Goal: Task Accomplishment & Management: Complete application form

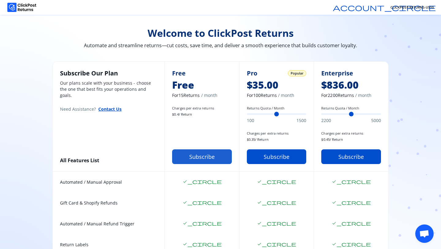
click at [188, 157] on button "Subscribe" at bounding box center [202, 156] width 60 height 15
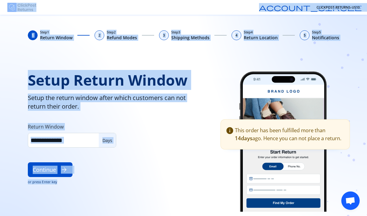
drag, startPoint x: 169, startPoint y: 196, endPoint x: 147, endPoint y: -34, distance: 231.0
click at [147, 0] on html "account_circle CLICKPOST-RETURNS-US10 1 Step 1 Return Window 2 Step 2 Refund Mo…" at bounding box center [183, 108] width 367 height 216
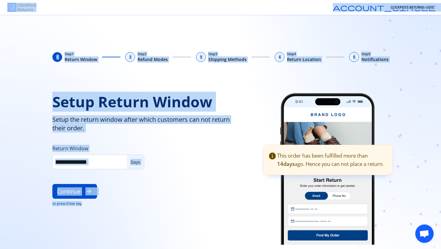
click at [275, 28] on div "1 Step 1 Return Window 2 Step 2 Refund Modes 3 Step 3 Shipping Methods 4 Step 4…" at bounding box center [220, 132] width 441 height 234
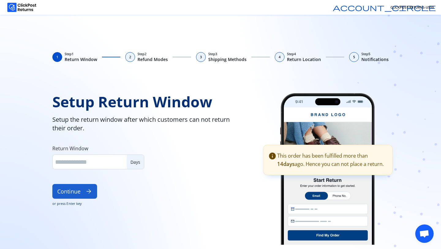
click at [77, 197] on button "Continue arrow_forward" at bounding box center [74, 191] width 45 height 15
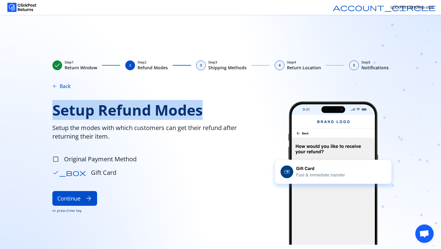
drag, startPoint x: 53, startPoint y: 109, endPoint x: 230, endPoint y: 111, distance: 176.7
click at [229, 111] on span "Setup Refund Modes" at bounding box center [153, 109] width 202 height 17
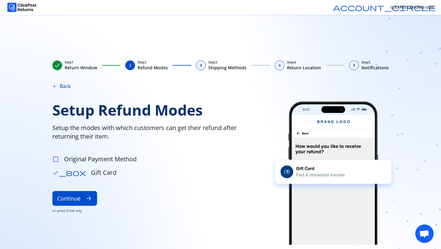
click at [58, 158] on span "check_box_outline_blank" at bounding box center [55, 159] width 7 height 7
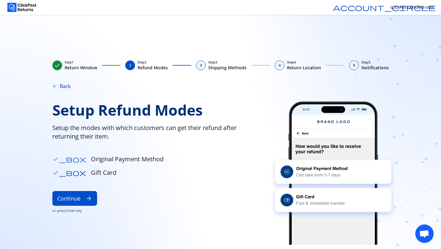
click at [58, 157] on span "check_box" at bounding box center [69, 159] width 34 height 7
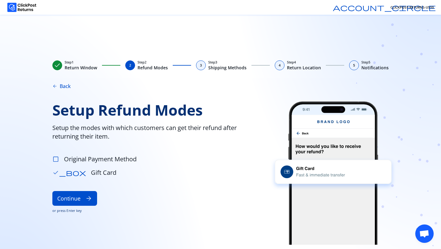
click at [57, 159] on span "check_box_outline_blank" at bounding box center [55, 159] width 7 height 7
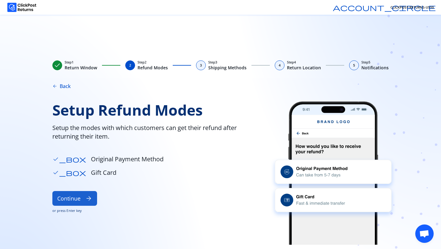
click at [77, 198] on button "Continue arrow_forward" at bounding box center [74, 198] width 45 height 15
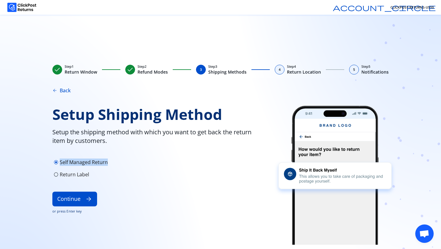
drag, startPoint x: 109, startPoint y: 163, endPoint x: 60, endPoint y: 163, distance: 49.0
click at [60, 163] on div "radio_button_checked Self Managed Return" at bounding box center [155, 162] width 206 height 10
click at [66, 178] on p "Return Label" at bounding box center [74, 174] width 29 height 7
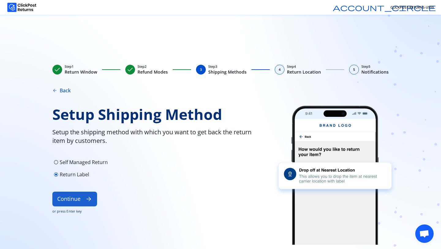
click at [77, 204] on button "Continue arrow_forward" at bounding box center [74, 198] width 45 height 15
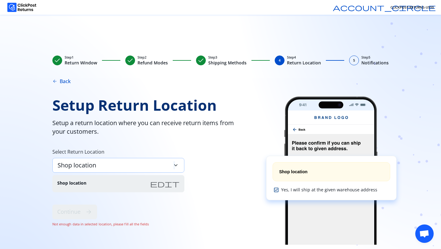
click at [174, 162] on span "keyboard_arrow_down" at bounding box center [175, 165] width 7 height 7
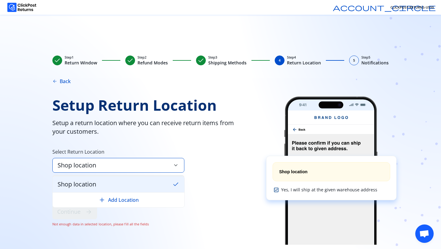
click at [168, 164] on div "Shop location keyboard_arrow_down" at bounding box center [118, 165] width 132 height 15
click at [208, 181] on div "Setup Return Location Setup a return location where you can receive return item…" at bounding box center [151, 170] width 198 height 148
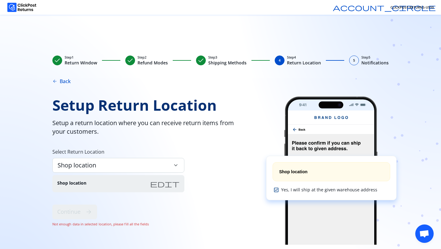
click at [182, 182] on div "Shop location edit" at bounding box center [118, 183] width 132 height 17
drag, startPoint x: 176, startPoint y: 182, endPoint x: 118, endPoint y: 203, distance: 62.5
click at [120, 201] on div "Setup Return Location Setup a return location where you can receive return item…" at bounding box center [151, 170] width 198 height 148
drag, startPoint x: 51, startPoint y: 225, endPoint x: 171, endPoint y: 233, distance: 120.3
click at [171, 233] on div "check Step 1 Return Window check Step 2 Refund Modes check Step 3 Shipping Meth…" at bounding box center [220, 152] width 392 height 194
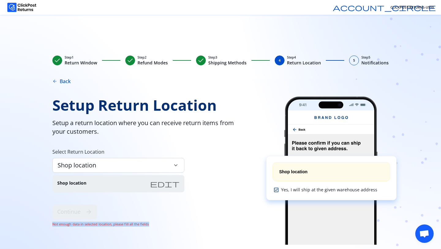
click at [176, 181] on span "edit" at bounding box center [164, 183] width 29 height 7
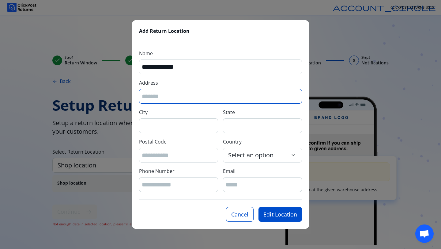
click at [172, 94] on input "Address" at bounding box center [220, 96] width 157 height 8
type input "****"
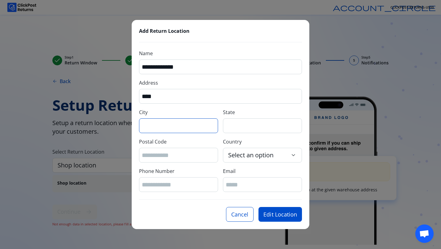
click at [155, 127] on input "City" at bounding box center [178, 126] width 73 height 8
type input "**********"
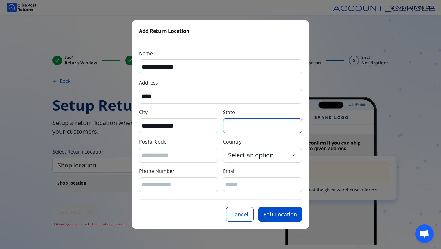
click at [238, 126] on input "State" at bounding box center [262, 126] width 73 height 8
type input "**********"
click at [170, 156] on input "Postal Code" at bounding box center [178, 155] width 73 height 8
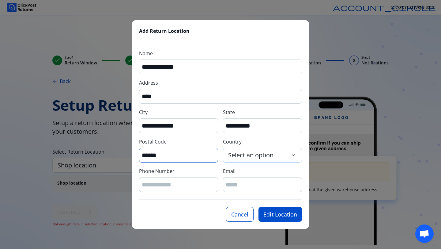
type input "******"
click at [253, 155] on span "Select an option" at bounding box center [250, 155] width 45 height 9
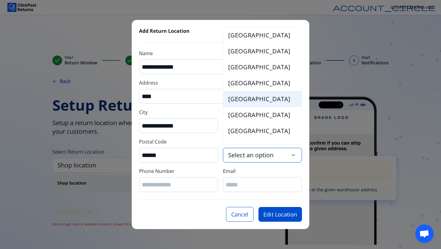
click at [263, 96] on span "United States of America" at bounding box center [259, 99] width 62 height 9
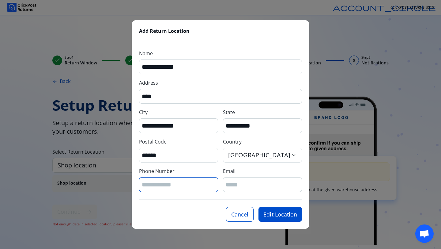
click at [175, 183] on input "Phone Number" at bounding box center [178, 184] width 73 height 8
type input "**********"
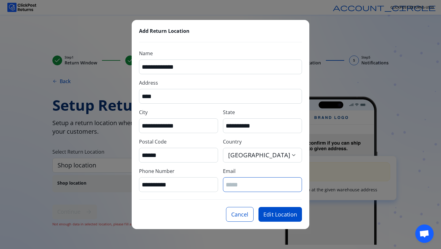
click at [237, 186] on input "Email" at bounding box center [262, 184] width 73 height 8
type input "*"
click at [276, 216] on button "Edit Location" at bounding box center [279, 214] width 43 height 15
click at [255, 184] on input "Email" at bounding box center [262, 184] width 73 height 8
type input "**********"
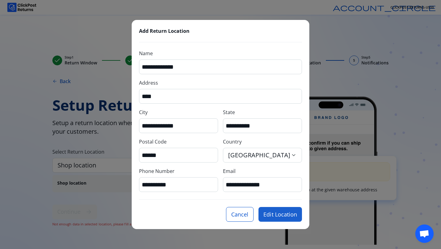
click at [269, 215] on button "Edit Location" at bounding box center [279, 214] width 43 height 15
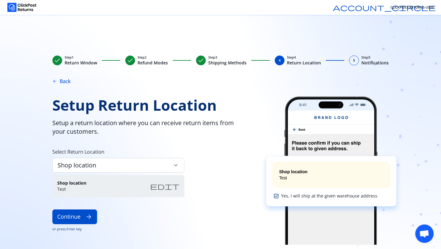
click at [148, 187] on div "Shop location Test edit" at bounding box center [118, 186] width 132 height 22
click at [177, 184] on span "edit" at bounding box center [164, 185] width 29 height 7
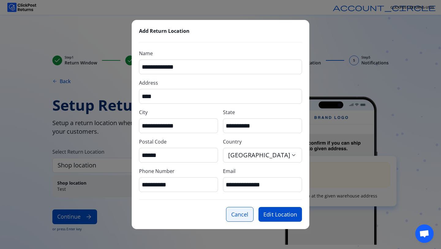
click at [247, 210] on button "Cancel" at bounding box center [240, 214] width 28 height 15
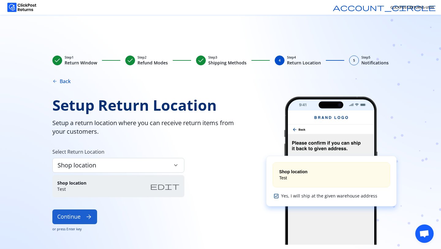
click at [77, 218] on button "Continue arrow_forward" at bounding box center [74, 216] width 45 height 15
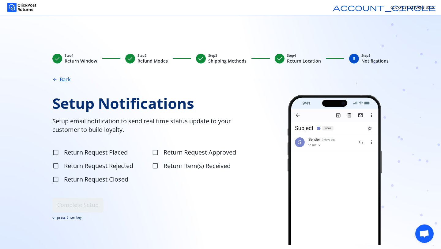
click at [55, 148] on label "check_box_outline_blank Return Request Placed" at bounding box center [101, 152] width 98 height 12
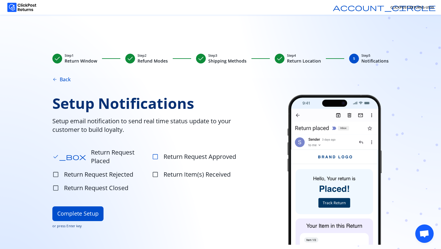
click at [156, 155] on span "check_box_outline_blank" at bounding box center [155, 156] width 7 height 7
click at [60, 168] on label "check_box_outline_blank Return Request Rejected" at bounding box center [101, 174] width 98 height 12
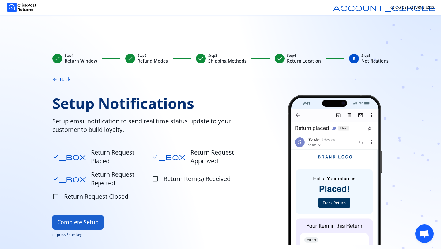
click at [80, 215] on button "Complete Setup" at bounding box center [77, 222] width 51 height 15
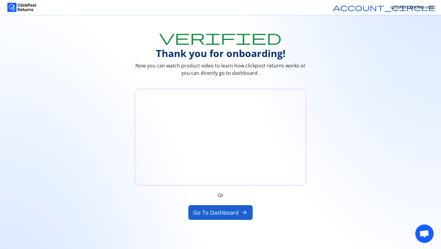
click at [224, 216] on button "Go to Dashboard arrow_forward" at bounding box center [220, 212] width 65 height 15
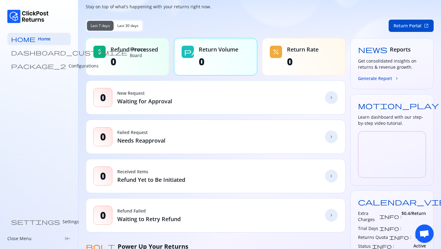
scroll to position [2, 0]
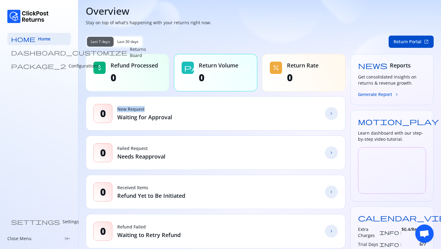
drag, startPoint x: 117, startPoint y: 107, endPoint x: 184, endPoint y: 107, distance: 67.1
click at [183, 107] on div "0 New Request Waiting for Approval chevron_forward" at bounding box center [216, 113] width 260 height 34
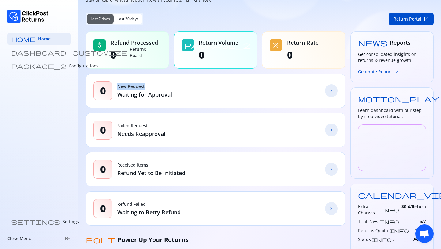
scroll to position [30, 0]
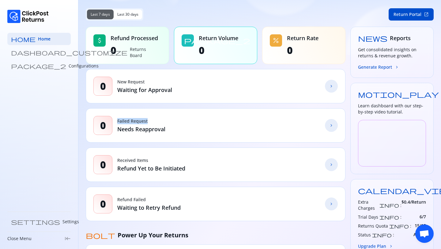
drag, startPoint x: 118, startPoint y: 122, endPoint x: 162, endPoint y: 122, distance: 44.4
click at [162, 122] on p "Failed Request" at bounding box center [141, 121] width 48 height 6
drag, startPoint x: 118, startPoint y: 169, endPoint x: 207, endPoint y: 169, distance: 88.8
click at [207, 169] on div "0 Received Items Refund Yet to Be Initiated chevron_forward" at bounding box center [216, 164] width 260 height 34
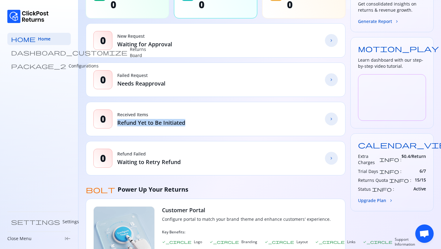
scroll to position [77, 0]
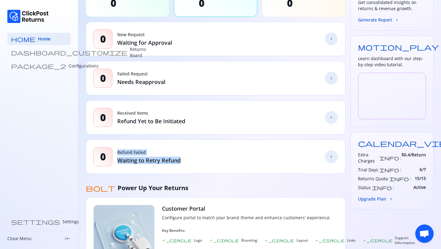
drag, startPoint x: 117, startPoint y: 153, endPoint x: 213, endPoint y: 166, distance: 97.0
click at [212, 166] on div "0 Refund Failed Waiting to Retry Refund chevron_forward" at bounding box center [216, 156] width 260 height 34
click at [150, 161] on p "Waiting to Retry Refund" at bounding box center [148, 159] width 63 height 7
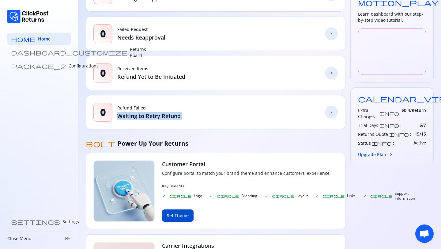
scroll to position [0, 0]
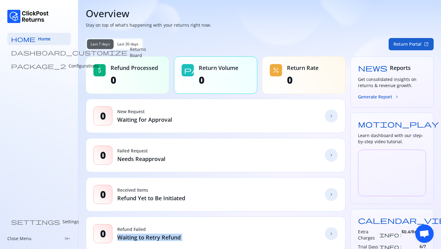
click at [419, 44] on button "Return Portal open_in_new" at bounding box center [411, 44] width 45 height 12
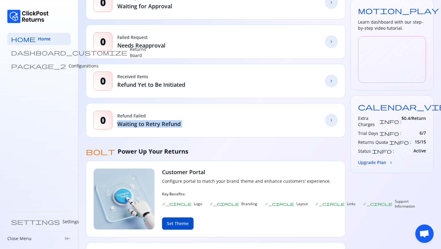
scroll to position [152, 0]
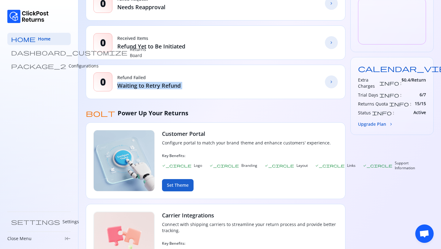
click at [180, 186] on button "Set Theme" at bounding box center [178, 185] width 32 height 12
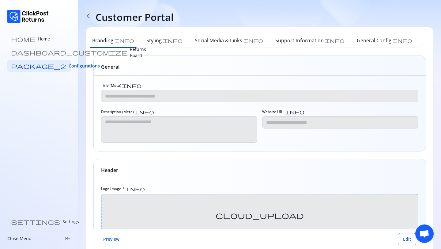
click at [400, 245] on div "Preview Edit" at bounding box center [259, 239] width 333 height 20
click at [405, 241] on span "Edit" at bounding box center [407, 239] width 8 height 6
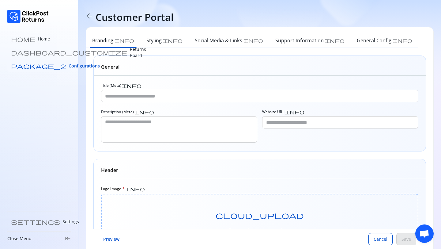
click at [69, 64] on span "Configurations" at bounding box center [84, 66] width 31 height 6
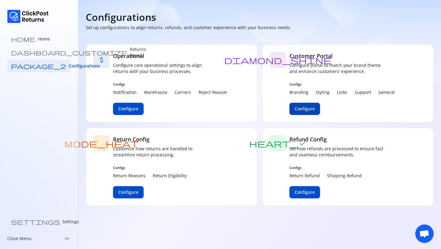
click at [309, 109] on span "Configure" at bounding box center [305, 109] width 20 height 6
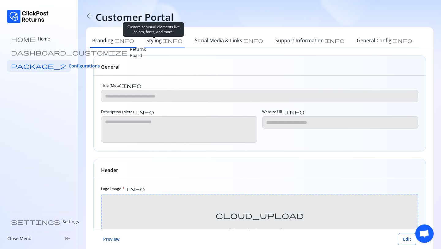
click at [148, 39] on h6 "Styling" at bounding box center [153, 40] width 15 height 7
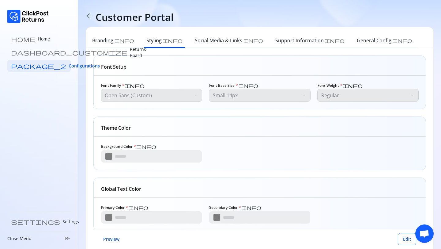
type input "*******"
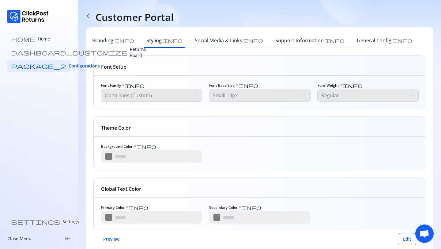
type input "*******"
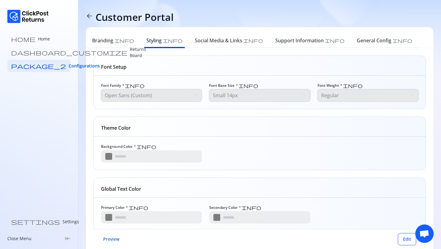
type input "*******"
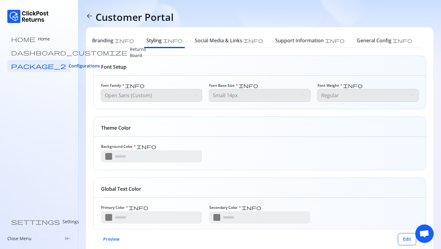
type input "*******"
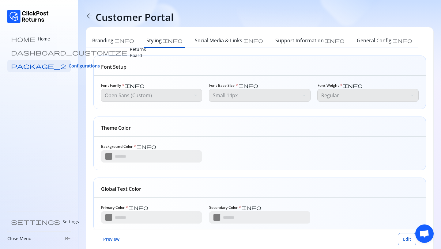
type input "*******"
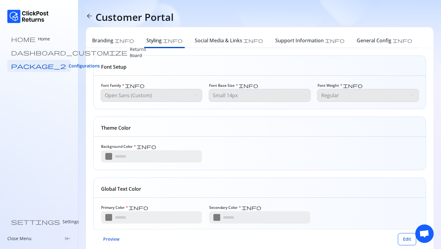
type input "*******"
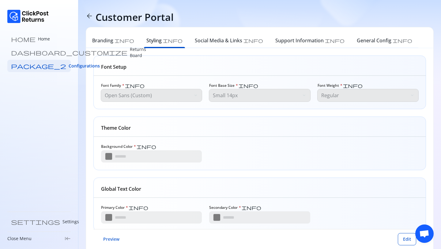
type input "*******"
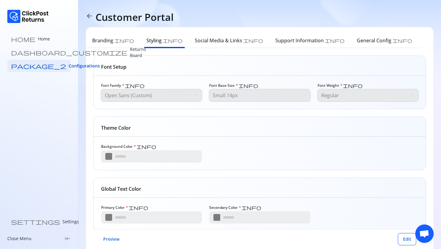
type input "*******"
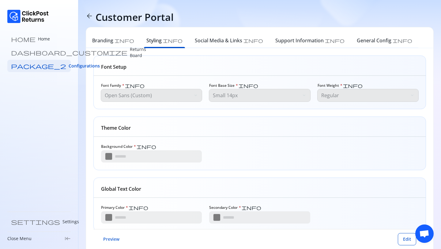
type input "*******"
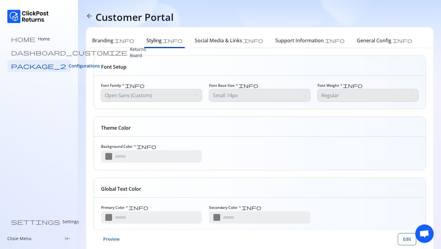
type input "*******"
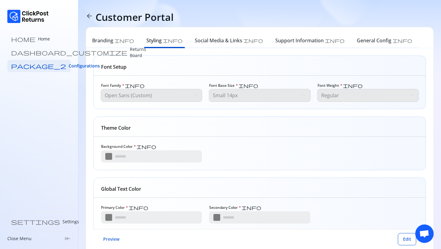
type input "*******"
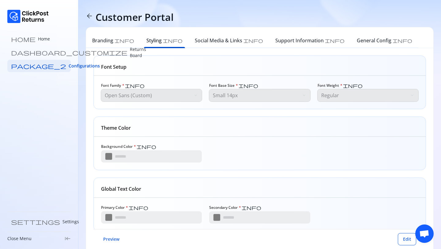
type input "*******"
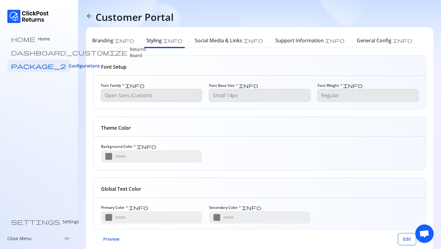
type input "*******"
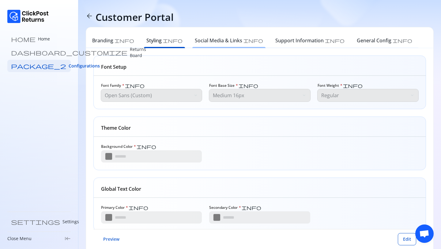
click at [201, 40] on h6 "Social Media & Links" at bounding box center [218, 40] width 47 height 7
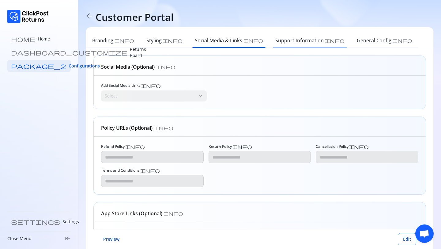
click at [275, 40] on h6 "Support Information" at bounding box center [299, 40] width 48 height 7
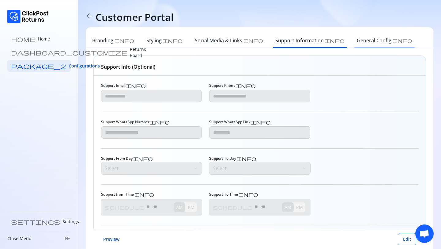
click at [357, 40] on h6 "General Config" at bounding box center [374, 40] width 35 height 7
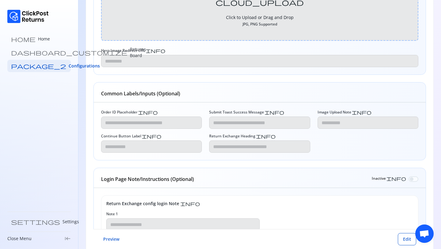
scroll to position [36, 0]
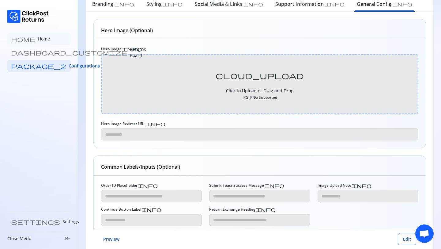
click at [38, 40] on p "Home" at bounding box center [44, 39] width 12 height 6
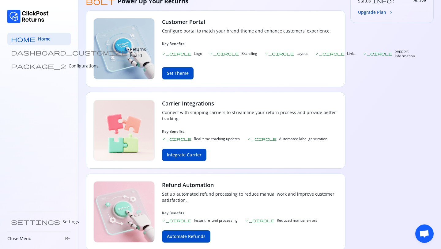
scroll to position [272, 0]
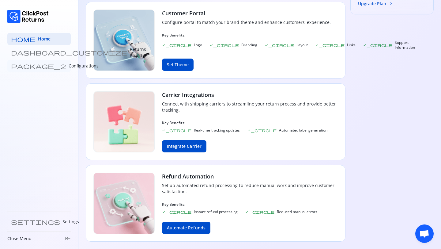
click at [39, 69] on link "package_2 Configurations" at bounding box center [38, 66] width 63 height 12
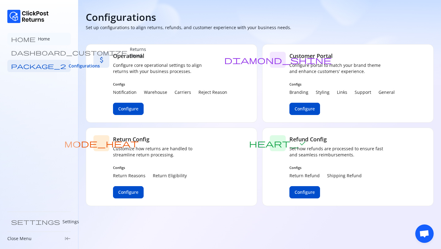
click at [36, 41] on link "home Home" at bounding box center [38, 39] width 63 height 12
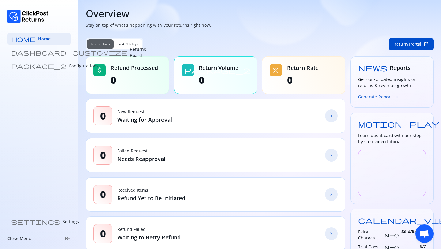
click at [386, 96] on button "Generate Report chevron_forward" at bounding box center [378, 96] width 41 height 6
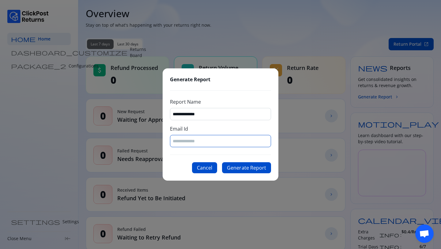
click at [197, 144] on input "Email Id" at bounding box center [221, 141] width 96 height 6
type input "**********"
click at [247, 170] on button "Generate Report" at bounding box center [246, 167] width 49 height 11
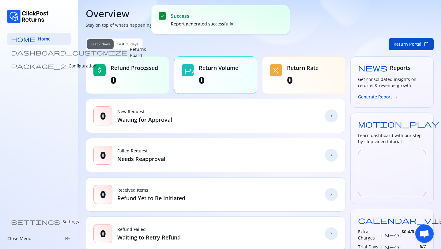
click at [129, 45] on span "Last 30 days" at bounding box center [127, 44] width 21 height 5
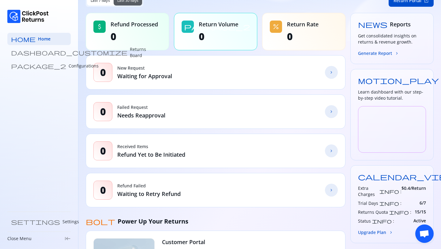
scroll to position [79, 0]
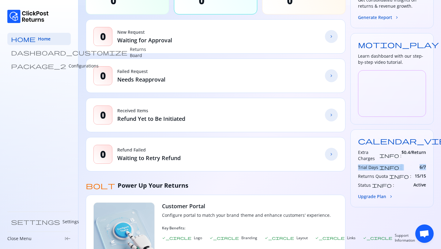
drag, startPoint x: 357, startPoint y: 162, endPoint x: 426, endPoint y: 162, distance: 69.5
click at [426, 162] on div "calendar_view_day Plan Free Extra Charges info : $ 0.4 /Return Trial Days info …" at bounding box center [391, 168] width 83 height 78
click at [425, 164] on span "6 / 7" at bounding box center [422, 167] width 6 height 6
drag, startPoint x: 413, startPoint y: 169, endPoint x: 423, endPoint y: 171, distance: 10.0
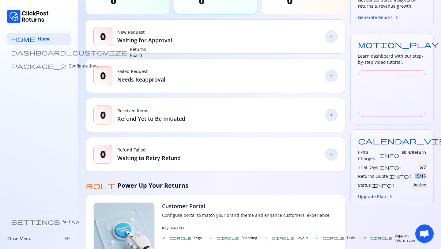
click at [423, 173] on div "Returns Quota info : 15 / 15" at bounding box center [392, 176] width 68 height 6
drag, startPoint x: 427, startPoint y: 161, endPoint x: 415, endPoint y: 161, distance: 11.3
click at [415, 161] on div "calendar_view_day Plan Free Extra Charges info : $ 0.4 /Return Trial Days info …" at bounding box center [391, 168] width 83 height 78
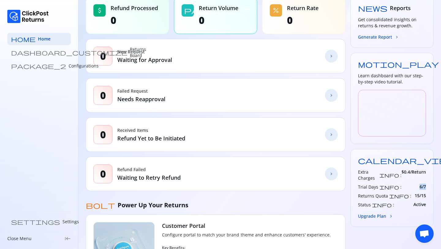
scroll to position [0, 0]
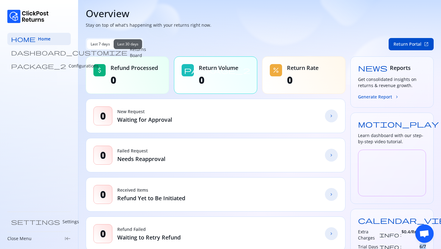
click at [34, 69] on link "package_2 Configurations" at bounding box center [38, 66] width 63 height 12
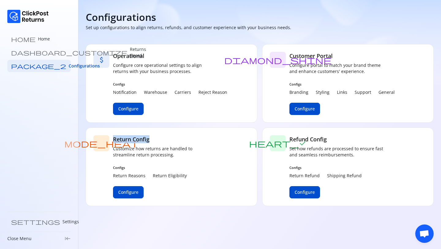
drag, startPoint x: 113, startPoint y: 138, endPoint x: 175, endPoint y: 140, distance: 62.2
click at [175, 140] on div "mode_heat Return Config Customize how returns are handled to streamline return …" at bounding box center [171, 166] width 171 height 78
drag, startPoint x: 114, startPoint y: 178, endPoint x: 160, endPoint y: 178, distance: 45.9
click at [160, 178] on div "Return Reasons Return Eligibility" at bounding box center [162, 175] width 98 height 6
click at [190, 178] on div "Return Reasons Return Eligibility" at bounding box center [162, 175] width 98 height 6
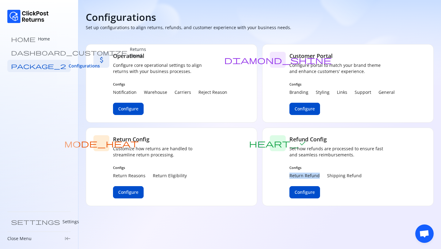
drag, startPoint x: 289, startPoint y: 176, endPoint x: 321, endPoint y: 174, distance: 32.2
click at [321, 174] on div "heart_check Refund Config Set how refunds are processed to ensure fast and seam…" at bounding box center [347, 166] width 171 height 78
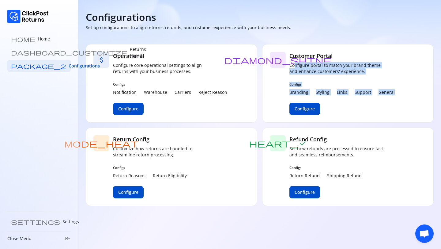
drag, startPoint x: 400, startPoint y: 94, endPoint x: 295, endPoint y: 61, distance: 110.1
click at [295, 61] on div "diamond_shine Customer Portal Configure portal to match your brand theme and en…" at bounding box center [347, 83] width 171 height 78
click at [294, 57] on h5 "Customer Portal" at bounding box center [341, 56] width 105 height 8
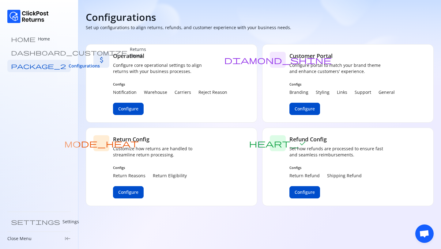
click at [294, 57] on h5 "Customer Portal" at bounding box center [341, 56] width 105 height 8
click at [135, 192] on span "Configure" at bounding box center [128, 192] width 20 height 6
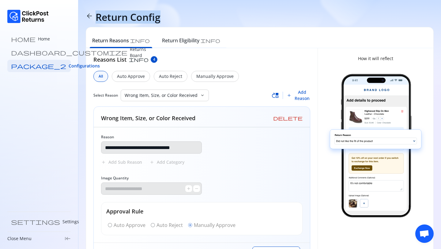
drag, startPoint x: 99, startPoint y: 16, endPoint x: 171, endPoint y: 21, distance: 72.1
click at [171, 21] on div "arrow_back Return Config" at bounding box center [260, 17] width 348 height 12
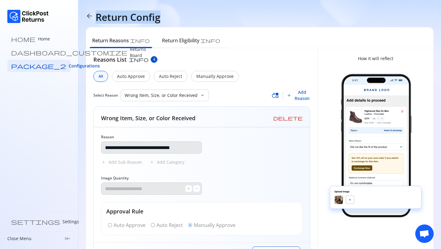
click at [90, 18] on span "arrow_back" at bounding box center [89, 15] width 7 height 7
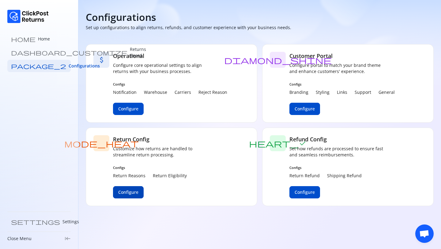
click at [130, 192] on span "Configure" at bounding box center [128, 192] width 20 height 6
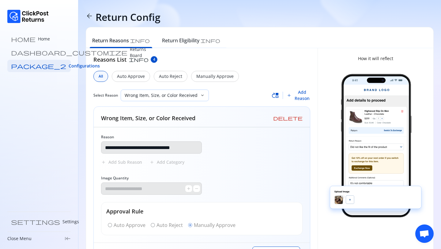
click at [142, 97] on p "Wrong Item, Size, or Color Received" at bounding box center [161, 95] width 73 height 6
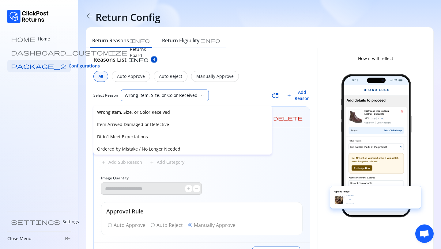
click at [179, 114] on p "Wrong Item, Size, or Color Received" at bounding box center [182, 112] width 171 height 6
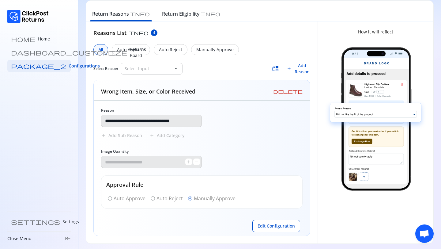
scroll to position [29, 0]
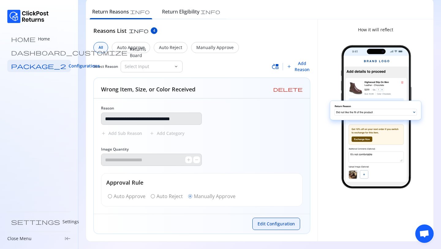
click at [280, 224] on span "Edit Configuration" at bounding box center [275, 223] width 37 height 6
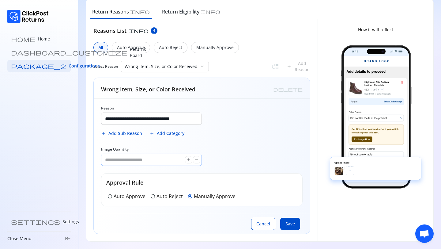
click at [128, 159] on input "*" at bounding box center [143, 160] width 84 height 12
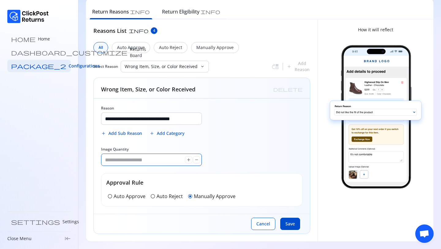
type input "*"
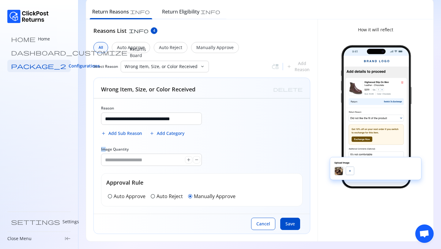
drag, startPoint x: 134, startPoint y: 149, endPoint x: 97, endPoint y: 147, distance: 36.8
click at [97, 147] on div "**********" at bounding box center [202, 155] width 216 height 115
click at [167, 113] on input "**********" at bounding box center [151, 119] width 100 height 12
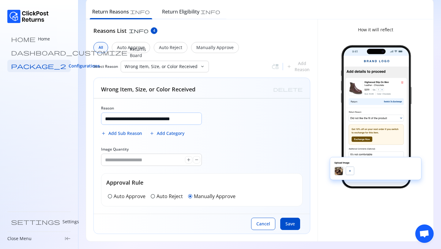
click at [167, 113] on input "**********" at bounding box center [151, 119] width 100 height 12
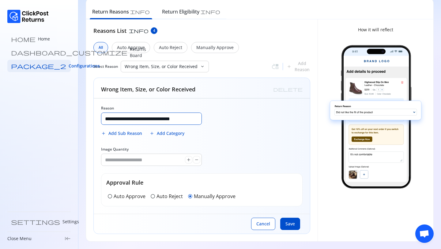
click at [146, 143] on div "**********" at bounding box center [202, 155] width 216 height 115
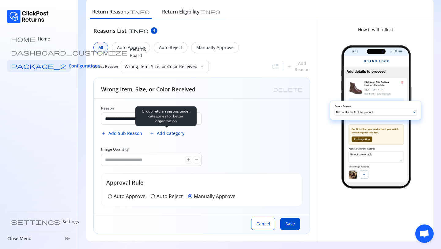
click at [160, 133] on span "Add Category" at bounding box center [171, 133] width 28 height 6
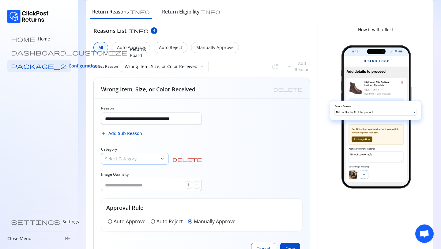
click at [138, 158] on p "Select Category" at bounding box center [131, 159] width 52 height 6
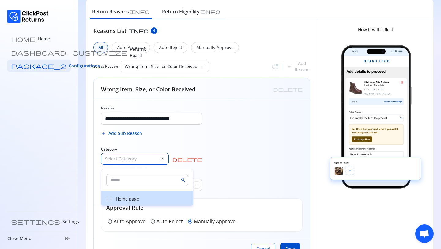
click at [133, 201] on p "Home page" at bounding box center [153, 199] width 74 height 6
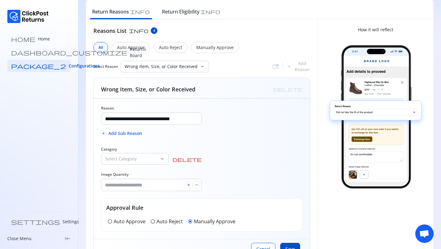
click at [225, 152] on div "**********" at bounding box center [202, 168] width 216 height 140
click at [201, 159] on span "delete" at bounding box center [186, 159] width 29 height 5
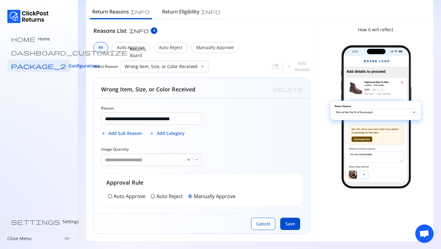
click at [165, 192] on p "Auto Reject" at bounding box center [169, 195] width 26 height 7
click at [126, 196] on p "Auto Approve" at bounding box center [130, 195] width 32 height 7
click at [184, 122] on input "**********" at bounding box center [151, 119] width 100 height 12
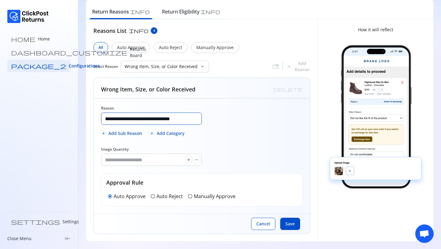
click at [157, 194] on p "Auto Reject" at bounding box center [169, 195] width 26 height 7
click at [196, 197] on p "Manually Approve" at bounding box center [215, 195] width 42 height 7
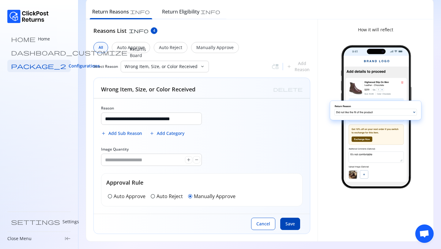
click at [288, 223] on span "Save" at bounding box center [289, 223] width 9 height 6
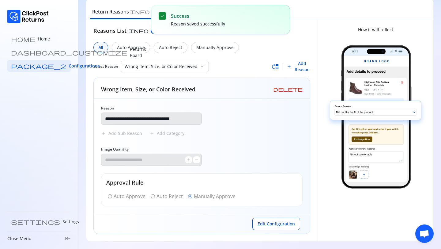
scroll to position [0, 0]
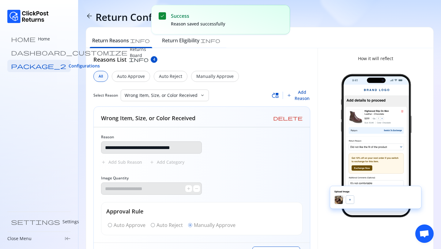
click at [301, 97] on span "Add Reason" at bounding box center [302, 95] width 16 height 12
type input "*"
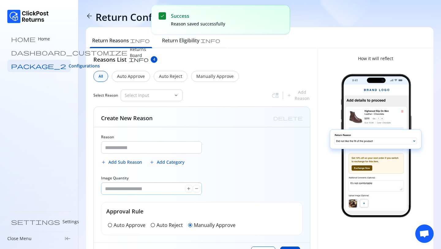
scroll to position [29, 0]
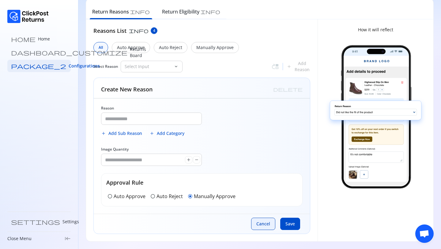
click at [269, 222] on span "Cancel" at bounding box center [263, 223] width 14 height 6
type input "**********"
type input "*"
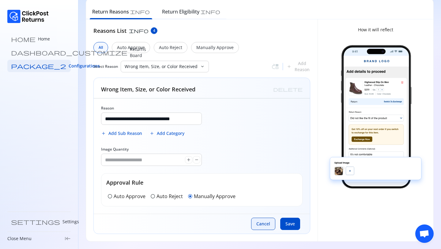
click at [265, 224] on span "Cancel" at bounding box center [263, 223] width 14 height 6
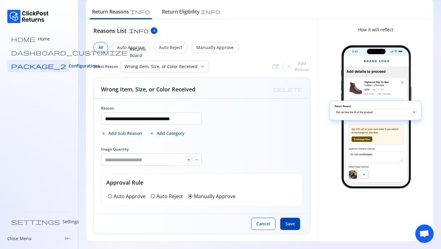
click at [295, 226] on button "Save" at bounding box center [290, 223] width 20 height 12
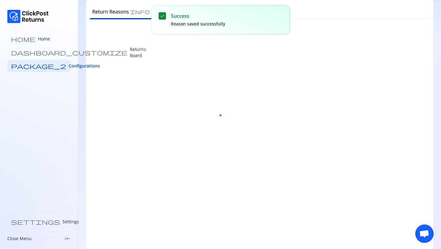
scroll to position [0, 0]
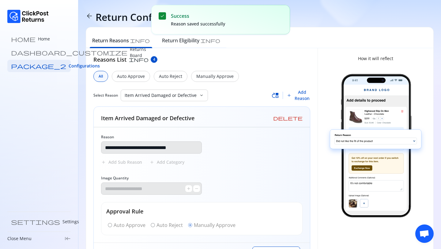
click at [276, 95] on span "move_up" at bounding box center [275, 95] width 7 height 7
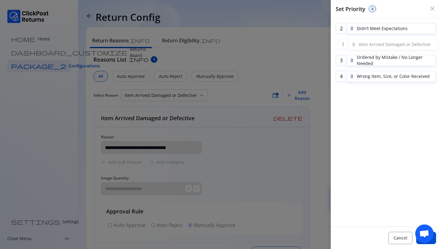
drag, startPoint x: 352, startPoint y: 28, endPoint x: 354, endPoint y: 43, distance: 15.7
drag, startPoint x: 351, startPoint y: 28, endPoint x: 352, endPoint y: 58, distance: 30.0
click at [434, 240] on button "Save" at bounding box center [426, 237] width 20 height 12
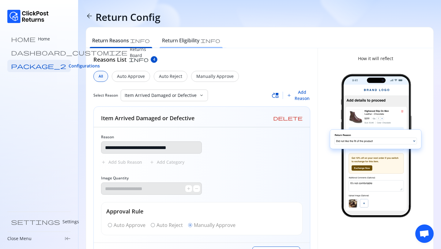
click at [175, 40] on h6 "Return Eligibility" at bounding box center [180, 40] width 37 height 7
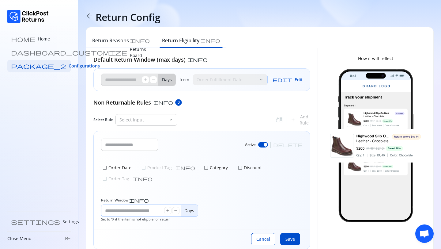
click at [113, 205] on input "Return Window info" at bounding box center [132, 211] width 63 height 12
click at [223, 135] on div "Active delete" at bounding box center [202, 143] width 216 height 25
click at [106, 168] on span "check_box_outline_blank" at bounding box center [104, 167] width 5 height 5
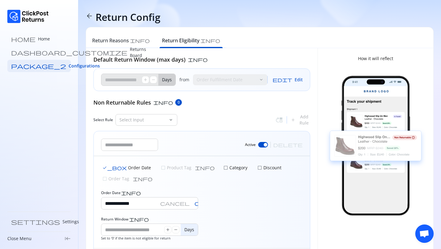
click at [223, 166] on span "check_box_outline_blank" at bounding box center [225, 167] width 5 height 5
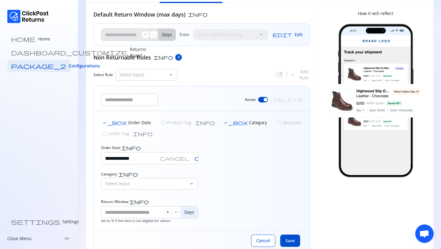
scroll to position [51, 0]
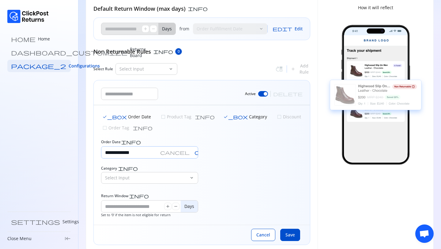
click at [146, 146] on input "**********" at bounding box center [129, 152] width 56 height 12
click at [160, 125] on div "**********" at bounding box center [202, 164] width 216 height 119
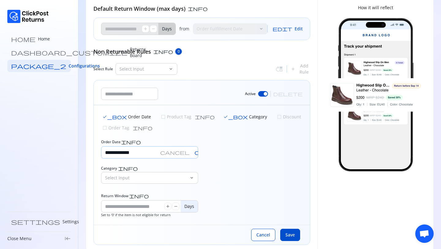
click at [145, 146] on input "**********" at bounding box center [129, 152] width 56 height 12
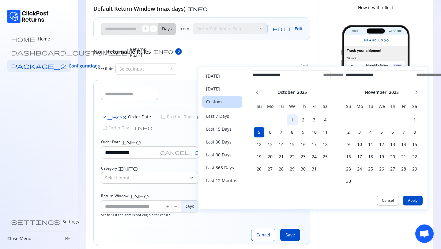
click at [292, 119] on h6 "1" at bounding box center [292, 120] width 11 height 6
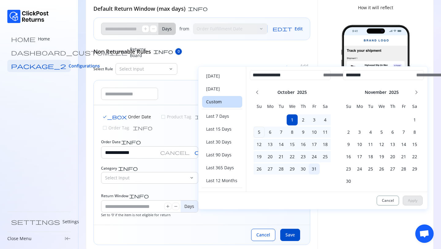
click at [313, 173] on td "31" at bounding box center [314, 168] width 11 height 11
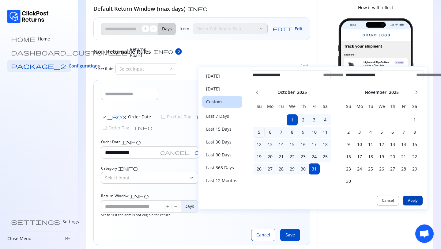
click at [413, 200] on span "Apply" at bounding box center [412, 200] width 9 height 5
type input "**********"
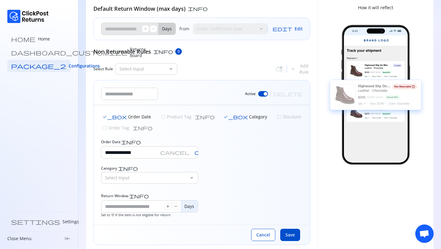
click at [223, 117] on span "check_box" at bounding box center [235, 116] width 24 height 5
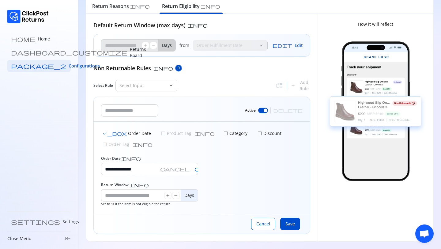
scroll to position [23, 0]
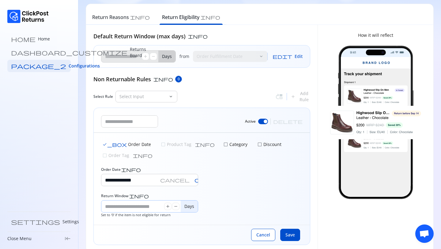
click at [115, 200] on input "Return Window info" at bounding box center [132, 206] width 63 height 12
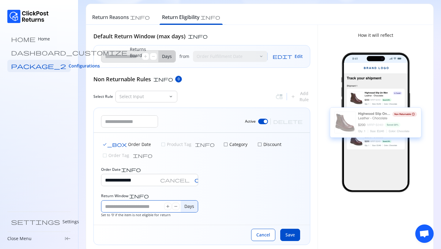
type input "*"
drag, startPoint x: 101, startPoint y: 205, endPoint x: 174, endPoint y: 205, distance: 72.9
click at [175, 205] on div "Return Window info * add remove Days Set to '0' if the item is not eligible for…" at bounding box center [151, 205] width 101 height 24
click at [268, 189] on div "**********" at bounding box center [202, 179] width 216 height 92
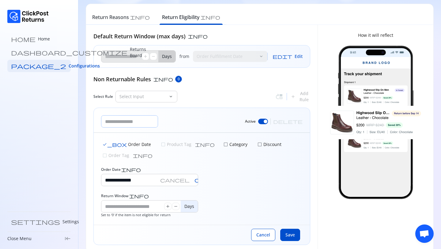
click at [129, 119] on input "text" at bounding box center [129, 121] width 56 height 12
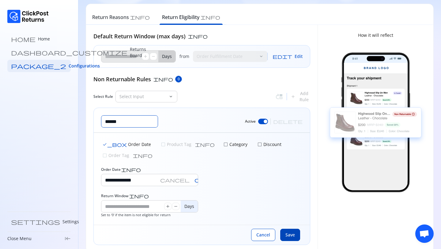
type input "******"
click at [289, 231] on span "Save" at bounding box center [289, 234] width 9 height 6
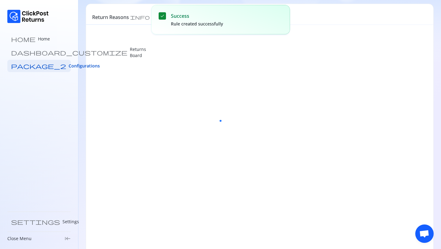
scroll to position [0, 0]
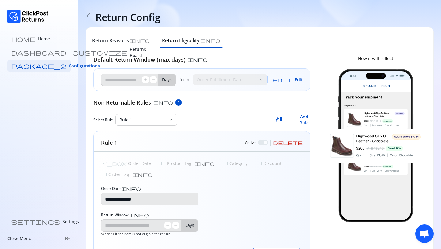
click at [282, 121] on span "move_up" at bounding box center [279, 119] width 7 height 7
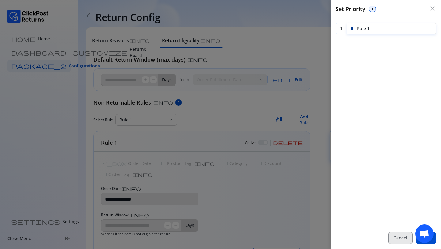
click at [403, 236] on span "Cancel" at bounding box center [400, 238] width 14 height 6
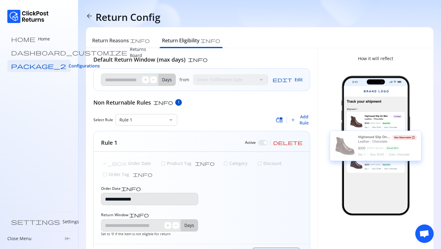
click at [302, 74] on button "edit Edit" at bounding box center [287, 79] width 30 height 12
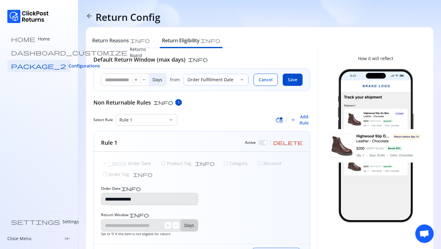
click at [205, 79] on p "Order Fulfillment Date" at bounding box center [212, 80] width 50 height 6
drag, startPoint x: 112, startPoint y: 80, endPoint x: 97, endPoint y: 80, distance: 15.3
click at [97, 80] on div "** add remove Days from Order Fulfillment Date keyboard_arrow_down Cancel Save" at bounding box center [202, 80] width 216 height 22
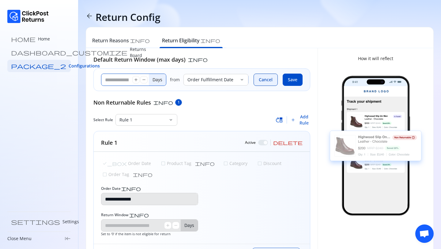
click at [258, 85] on button "Cancel" at bounding box center [266, 79] width 24 height 12
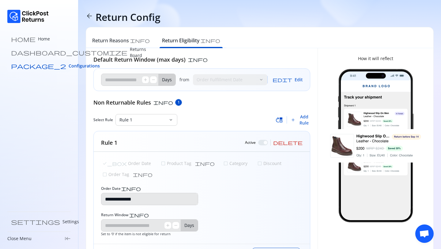
click at [69, 63] on span "Configurations" at bounding box center [84, 66] width 31 height 6
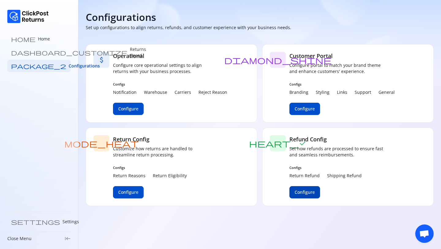
click at [308, 188] on button "Configure" at bounding box center [304, 192] width 31 height 12
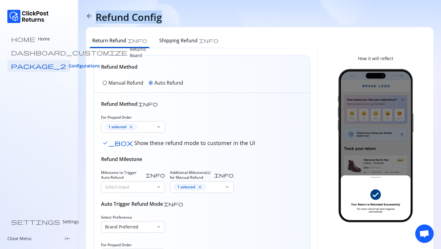
drag, startPoint x: 95, startPoint y: 14, endPoint x: 164, endPoint y: 16, distance: 68.9
click at [164, 16] on div "arrow_back Refund Config" at bounding box center [260, 17] width 348 height 12
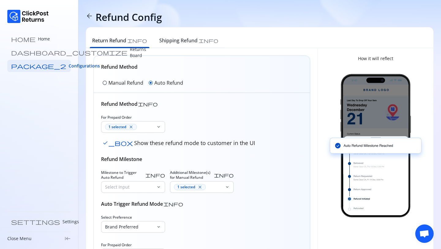
click at [111, 82] on p "Manual Refund" at bounding box center [125, 82] width 35 height 7
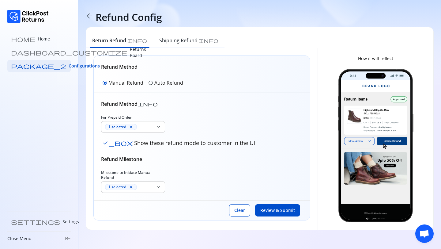
click at [162, 84] on p "Auto Refund" at bounding box center [168, 82] width 29 height 7
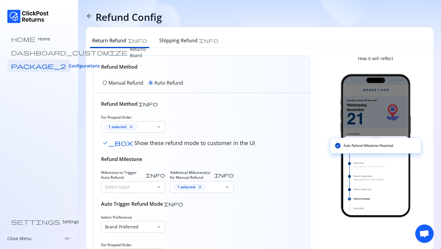
click at [136, 79] on p "Manual Refund" at bounding box center [125, 82] width 35 height 7
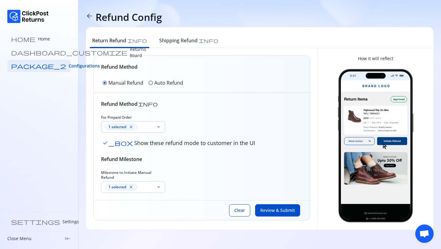
click at [145, 127] on div "1 selected close" at bounding box center [129, 127] width 49 height 6
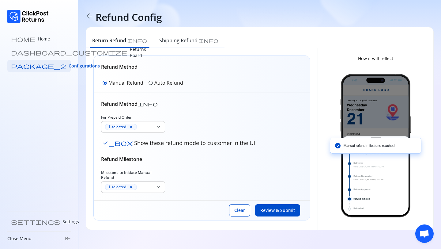
click at [189, 115] on div "For Prepaid Order 1 selected close keyboard_arrow_down check_box Show these ref…" at bounding box center [201, 131] width 201 height 33
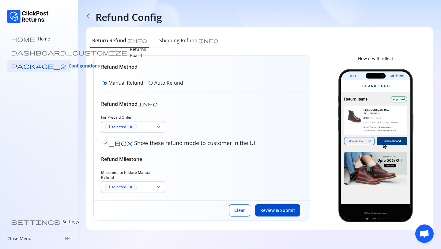
drag, startPoint x: 111, startPoint y: 142, endPoint x: 232, endPoint y: 144, distance: 121.6
click at [232, 144] on div "check_box Show these refund mode to customer in the UI" at bounding box center [201, 142] width 201 height 10
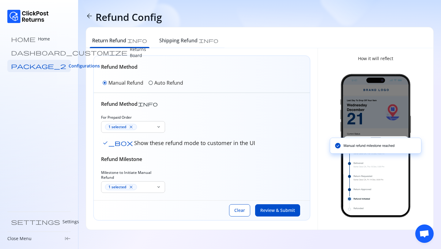
click at [105, 142] on span "check_box" at bounding box center [117, 143] width 31 height 6
click at [105, 142] on span "check_box_outline_blank" at bounding box center [105, 143] width 6 height 6
drag, startPoint x: 237, startPoint y: 141, endPoint x: 112, endPoint y: 143, distance: 124.3
click at [112, 143] on div "check_box Show these refund mode to customer in the UI" at bounding box center [201, 142] width 201 height 10
click at [143, 126] on div "1 selected close" at bounding box center [129, 127] width 49 height 6
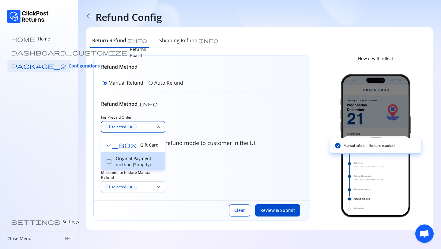
click at [108, 161] on span "check_box_outline_blank" at bounding box center [109, 161] width 6 height 6
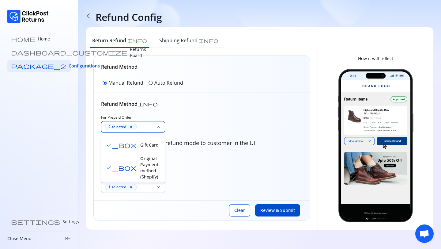
click at [242, 109] on div "Refund Method info For Prepaid Order 2 selected close keyboard_arrow_down check…" at bounding box center [201, 146] width 201 height 92
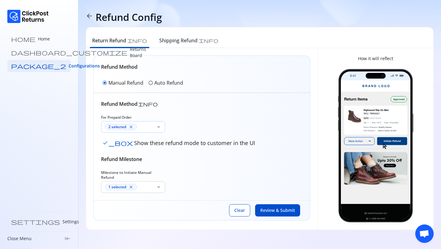
click at [148, 121] on div "2 selected close" at bounding box center [128, 126] width 55 height 11
click at [198, 123] on div "For Prepaid Order 2 selected close keyboard_arrow_down check_box Show these ref…" at bounding box center [201, 131] width 201 height 33
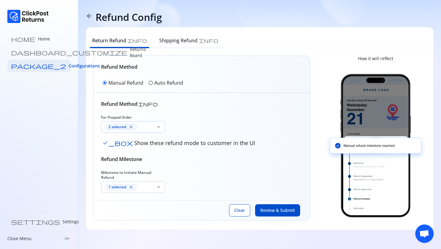
click at [143, 128] on div "2 selected close" at bounding box center [129, 127] width 49 height 6
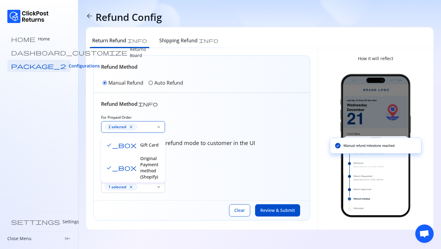
click at [194, 104] on div "Refund Method info" at bounding box center [201, 103] width 201 height 7
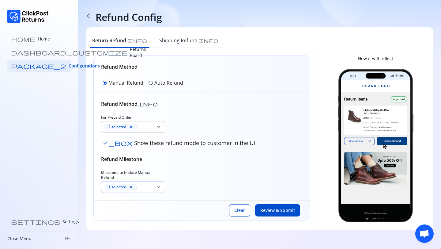
click at [139, 184] on div "1 selected close" at bounding box center [129, 187] width 49 height 6
click at [262, 207] on span "Review & Submit" at bounding box center [277, 210] width 35 height 6
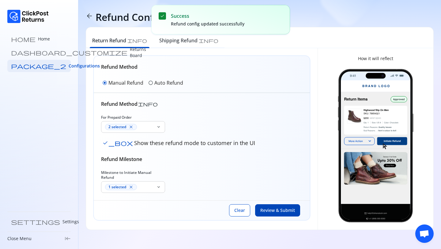
click at [159, 83] on p "Auto Refund" at bounding box center [168, 82] width 29 height 7
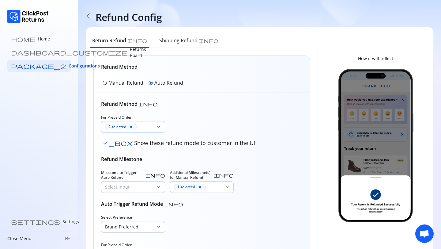
click at [144, 126] on div "2 selected close" at bounding box center [129, 127] width 49 height 6
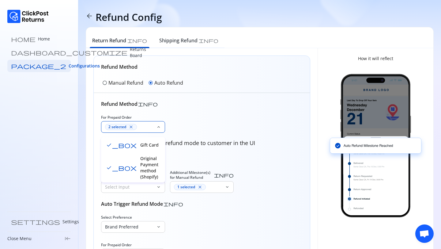
click at [185, 109] on div "Refund Method info For Prepaid Order 2 selected close keyboard_arrow_down check…" at bounding box center [201, 196] width 201 height 192
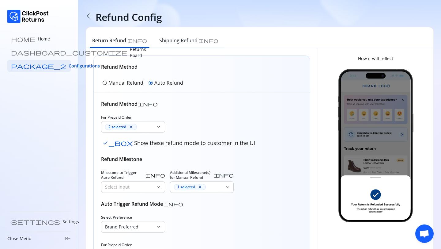
click at [106, 141] on span "check_box" at bounding box center [117, 143] width 31 height 6
click at [106, 142] on span "check_box_outline_blank" at bounding box center [105, 143] width 6 height 6
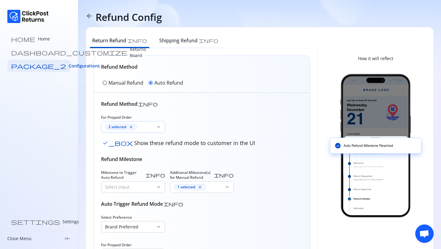
click at [147, 125] on div "2 selected close" at bounding box center [129, 127] width 49 height 6
click at [190, 107] on div "Refund Method info" at bounding box center [201, 103] width 201 height 7
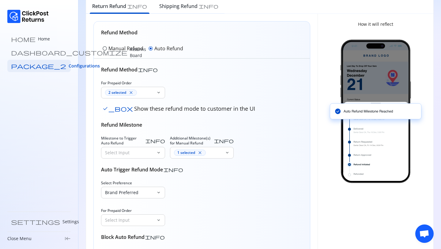
scroll to position [46, 0]
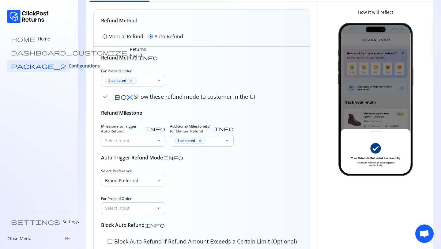
click at [145, 137] on p "Select Input" at bounding box center [129, 140] width 49 height 6
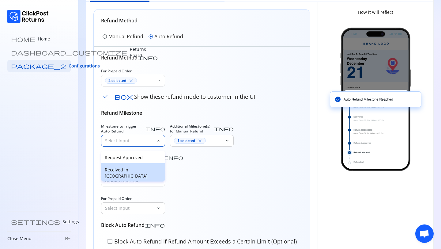
click at [135, 167] on p "Received in Warehouse" at bounding box center [133, 173] width 57 height 12
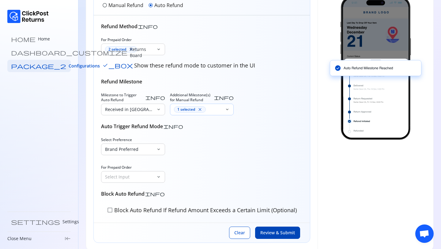
scroll to position [86, 0]
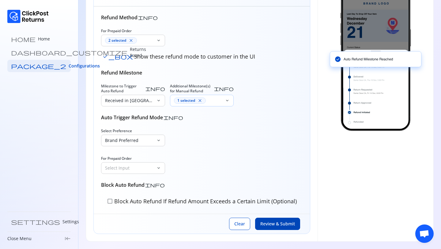
click at [216, 100] on div "1 selected close" at bounding box center [198, 100] width 49 height 6
click at [179, 120] on span "check_box" at bounding box center [190, 123] width 31 height 6
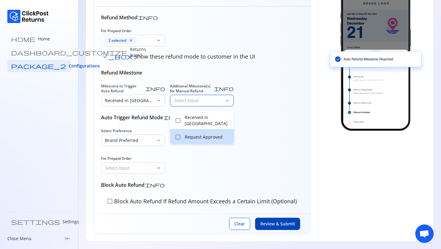
click at [180, 137] on span "check_box_outline_blank" at bounding box center [178, 137] width 6 height 6
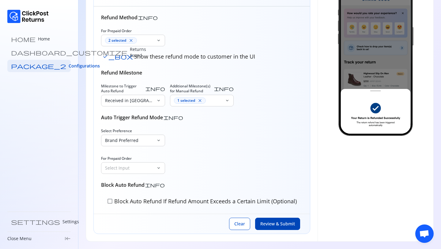
click at [250, 129] on div "Select Preference Brand Preferred keyboard_arrow_down For Prepaid Order Select …" at bounding box center [201, 150] width 201 height 45
drag, startPoint x: 169, startPoint y: 85, endPoint x: 219, endPoint y: 103, distance: 53.1
click at [219, 103] on div "Milestone to Trigger Auto Refund info Received in Warehouse keyboard_arrow_down…" at bounding box center [201, 95] width 201 height 23
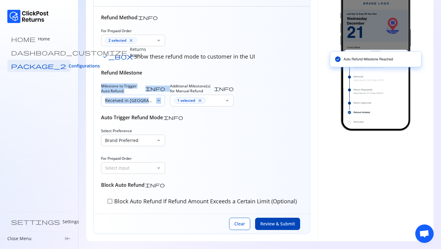
drag, startPoint x: 96, startPoint y: 85, endPoint x: 159, endPoint y: 101, distance: 65.2
click at [159, 101] on div "Refund Method info For Prepaid Order 2 selected close keyboard_arrow_down check…" at bounding box center [202, 109] width 216 height 207
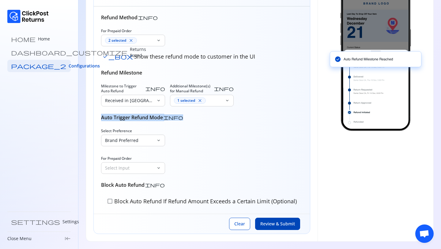
drag, startPoint x: 102, startPoint y: 117, endPoint x: 181, endPoint y: 117, distance: 79.0
click at [181, 117] on div "Auto Trigger Refund Mode info" at bounding box center [201, 117] width 201 height 7
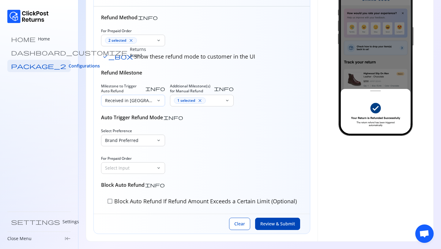
click at [128, 97] on p "Received in Warehouse" at bounding box center [129, 100] width 49 height 6
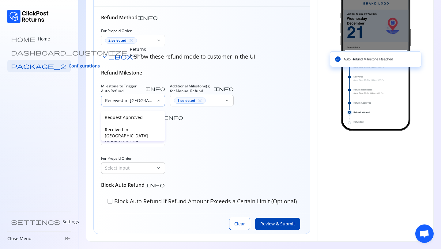
click at [146, 126] on p "Received in Warehouse" at bounding box center [133, 132] width 57 height 12
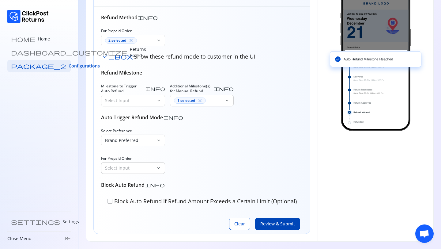
click at [215, 135] on div "Select Preference Brand Preferred keyboard_arrow_down For Prepaid Order Select …" at bounding box center [201, 150] width 201 height 45
click at [133, 141] on p "Brand Preferred" at bounding box center [129, 140] width 49 height 6
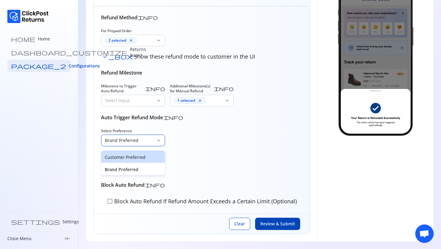
click at [128, 155] on p "Customer Preferred" at bounding box center [133, 157] width 57 height 6
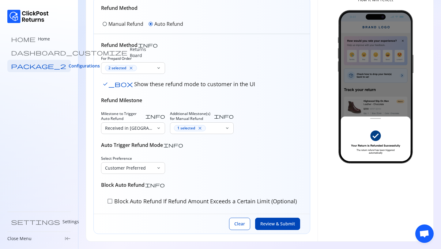
scroll to position [59, 0]
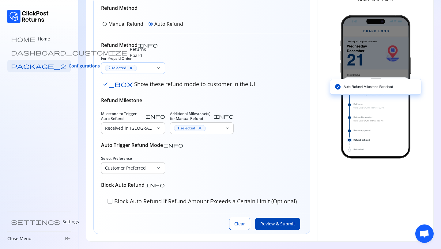
click at [137, 70] on div "2 selected close" at bounding box center [129, 68] width 49 height 6
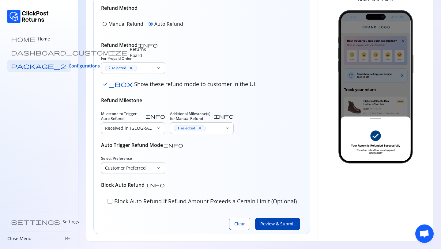
click at [197, 61] on div "For Prepaid Order 2 selected close keyboard_arrow_down check_box Show these ref…" at bounding box center [201, 72] width 201 height 33
click at [143, 67] on div "2 selected close" at bounding box center [129, 68] width 49 height 6
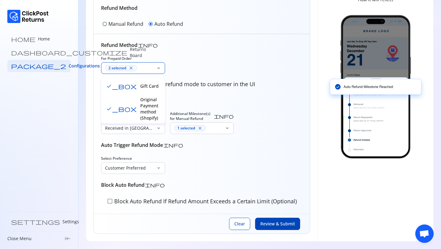
click at [184, 55] on div "Refund Method info For Prepaid Order 2 selected close keyboard_arrow_down check…" at bounding box center [201, 123] width 201 height 165
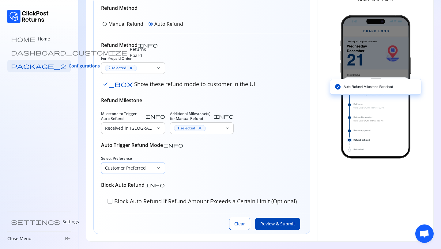
click at [126, 166] on p "Customer Preferred" at bounding box center [129, 168] width 49 height 6
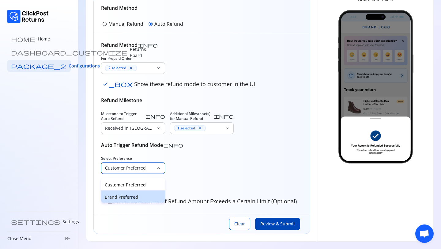
click at [122, 197] on p "Brand Preferred" at bounding box center [133, 197] width 57 height 6
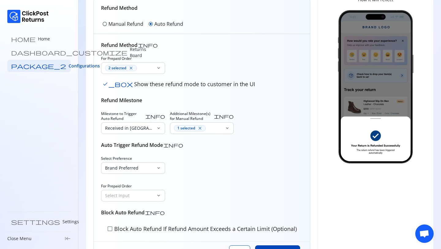
click at [181, 184] on div "Select Preference Brand Preferred keyboard_arrow_down For Prepaid Order Select …" at bounding box center [201, 178] width 201 height 45
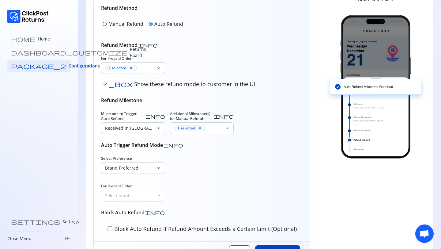
scroll to position [86, 0]
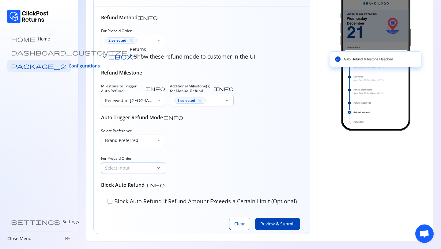
click at [137, 169] on p "Select Input" at bounding box center [129, 168] width 49 height 6
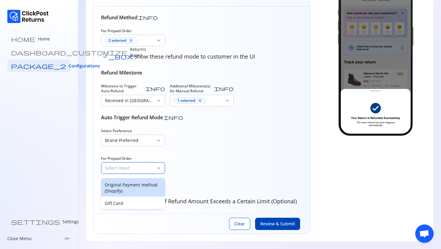
click at [125, 194] on div "Original Payment method (Shopify)" at bounding box center [133, 187] width 64 height 18
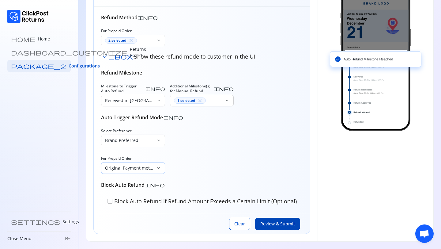
click at [123, 168] on p "Original Payment method (Shopify)" at bounding box center [129, 168] width 49 height 6
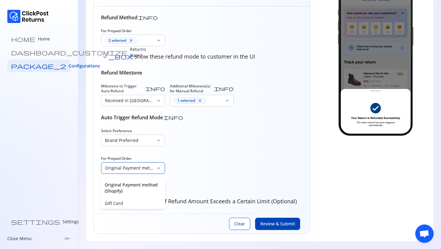
click at [213, 178] on div "Refund Method info For Prepaid Order 2 selected close keyboard_arrow_down check…" at bounding box center [201, 110] width 201 height 192
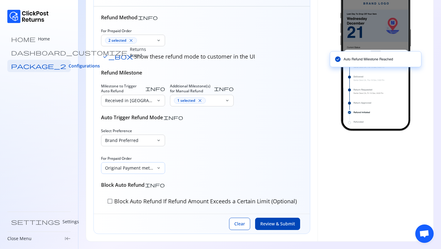
click at [126, 171] on div "Original Payment method (Shopify)" at bounding box center [128, 167] width 55 height 11
click at [183, 163] on div "Select Preference Brand Preferred keyboard_arrow_down For Prepaid Order Origina…" at bounding box center [201, 150] width 201 height 45
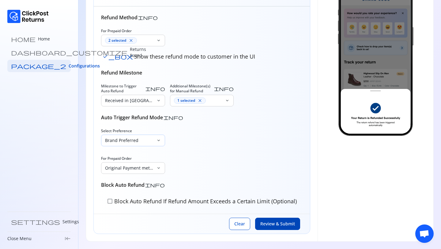
click at [138, 139] on p "Brand Preferred" at bounding box center [129, 140] width 49 height 6
click at [126, 156] on p "Customer Preferred" at bounding box center [133, 157] width 57 height 6
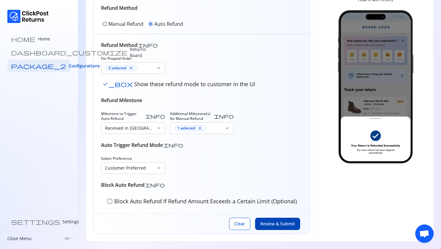
click at [111, 201] on span "check_box_outline_blank" at bounding box center [110, 201] width 6 height 6
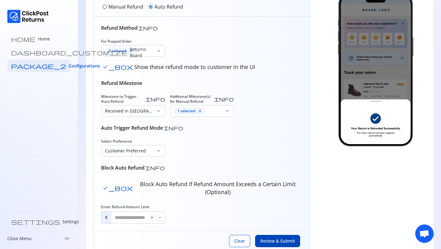
scroll to position [85, 0]
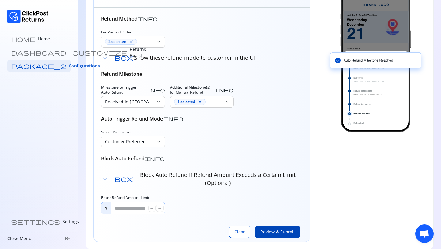
click at [126, 202] on input "*" at bounding box center [129, 208] width 37 height 12
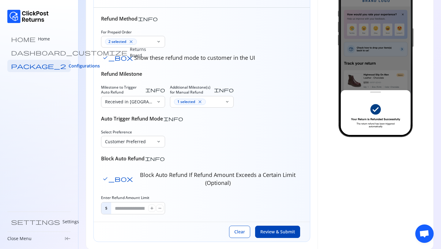
drag, startPoint x: 115, startPoint y: 173, endPoint x: 190, endPoint y: 175, distance: 75.3
click at [190, 175] on p "Block Auto Refund If Refund Amount Exceeds a Certain Limit (Optional)" at bounding box center [217, 179] width 168 height 16
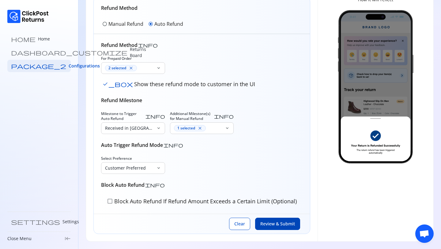
scroll to position [59, 0]
click at [109, 200] on span "check_box_outline_blank" at bounding box center [110, 201] width 6 height 6
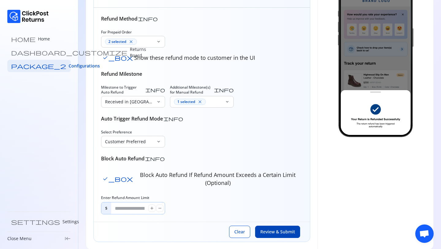
click at [124, 202] on input "*" at bounding box center [129, 208] width 37 height 12
drag, startPoint x: 117, startPoint y: 199, endPoint x: 117, endPoint y: 203, distance: 3.4
click at [117, 202] on input "****" at bounding box center [129, 208] width 37 height 12
drag, startPoint x: 128, startPoint y: 202, endPoint x: 115, endPoint y: 200, distance: 13.3
click at [115, 202] on input "***" at bounding box center [129, 208] width 37 height 12
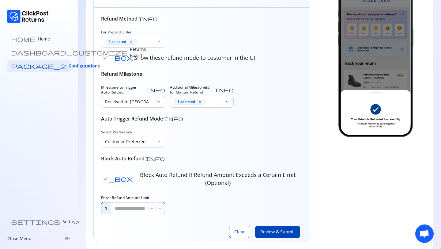
click at [190, 197] on div "Enter Refund Amount Limit $ *** add remove" at bounding box center [201, 204] width 201 height 19
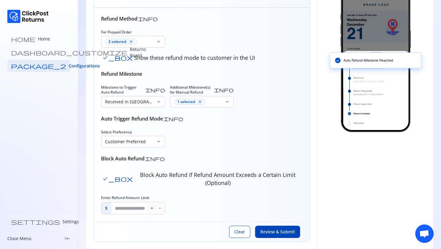
click at [269, 228] on span "Review & Submit" at bounding box center [277, 231] width 35 height 6
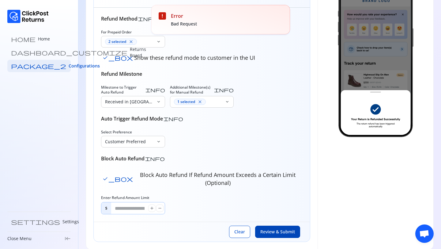
click at [130, 202] on input "***" at bounding box center [129, 208] width 37 height 12
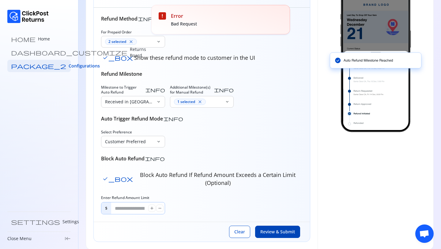
click at [113, 202] on input "***" at bounding box center [129, 208] width 37 height 12
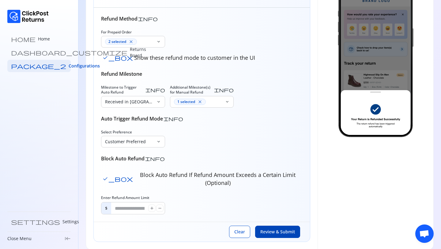
click at [285, 228] on span "Review & Submit" at bounding box center [277, 231] width 35 height 6
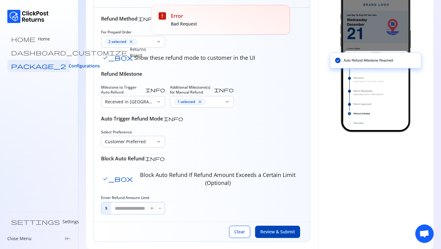
click at [130, 202] on input "****" at bounding box center [129, 208] width 37 height 12
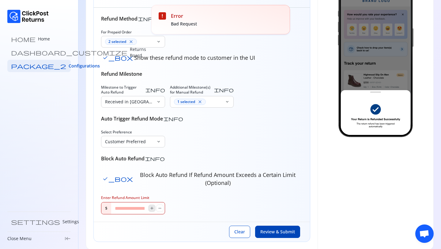
click at [152, 205] on span "add" at bounding box center [151, 207] width 5 height 5
click at [159, 205] on span "remove" at bounding box center [159, 207] width 5 height 5
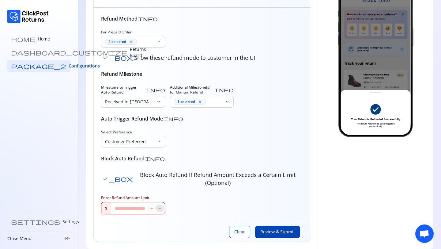
click at [159, 205] on span "remove" at bounding box center [159, 207] width 5 height 5
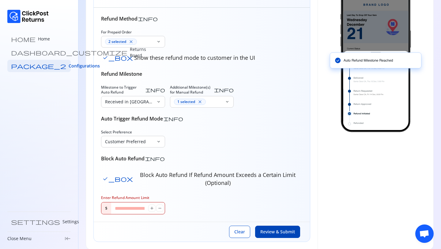
click at [131, 202] on input "*" at bounding box center [129, 208] width 37 height 12
click at [279, 225] on button "Review & Submit" at bounding box center [277, 231] width 45 height 12
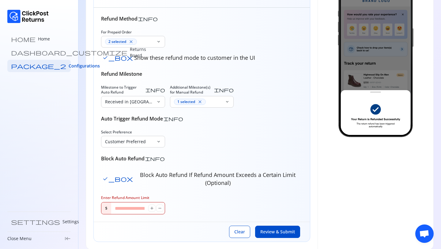
click at [127, 204] on input "*" at bounding box center [129, 208] width 37 height 12
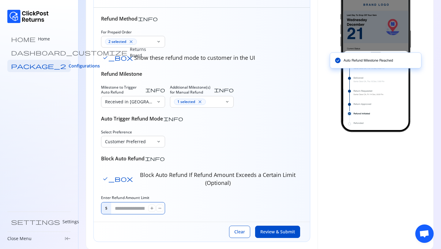
type input "*****"
click at [267, 228] on span "Review & Submit" at bounding box center [277, 231] width 35 height 6
click at [279, 228] on span "Review & Submit" at bounding box center [277, 231] width 35 height 6
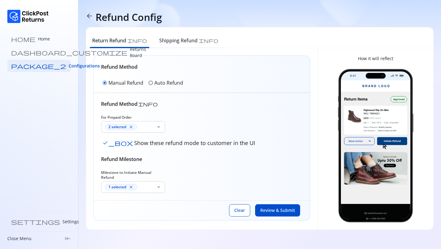
click at [157, 82] on p "Auto Refund" at bounding box center [168, 82] width 29 height 7
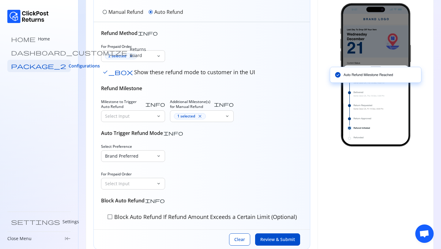
scroll to position [86, 0]
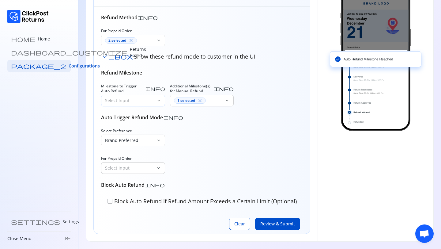
click at [126, 97] on p "Select Input" at bounding box center [129, 100] width 49 height 6
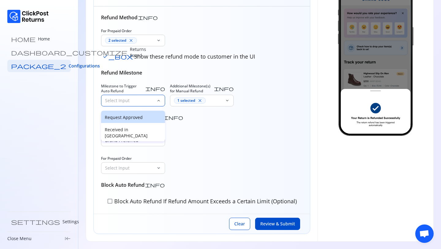
click at [123, 121] on div "Request Approved" at bounding box center [133, 117] width 64 height 12
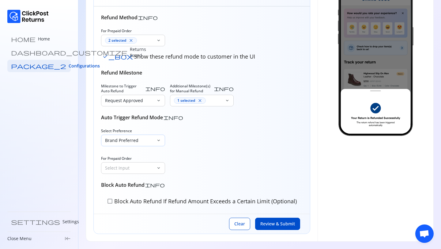
click at [131, 137] on p "Brand Preferred" at bounding box center [129, 140] width 49 height 6
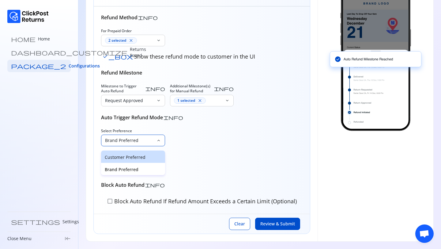
click at [126, 159] on p "Customer Preferred" at bounding box center [133, 157] width 57 height 6
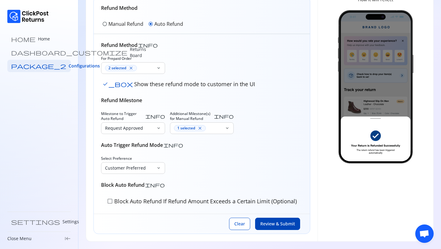
click at [278, 219] on button "Review & Submit" at bounding box center [277, 223] width 45 height 12
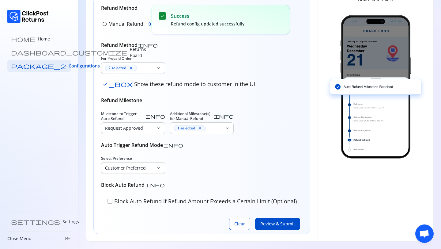
click at [111, 199] on span "check_box_outline_blank" at bounding box center [110, 201] width 6 height 6
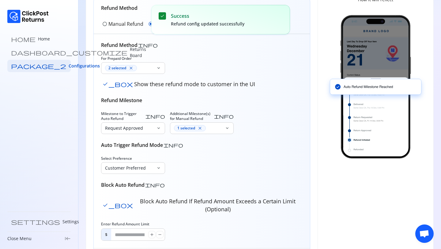
scroll to position [85, 0]
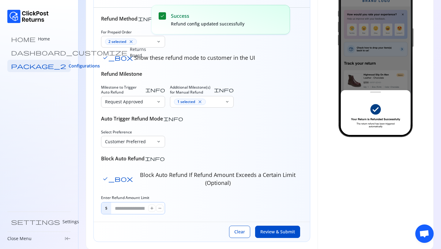
click at [129, 202] on input "*" at bounding box center [129, 208] width 37 height 12
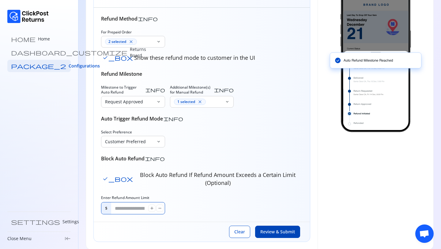
type input "****"
click at [272, 228] on span "Review & Submit" at bounding box center [277, 231] width 35 height 6
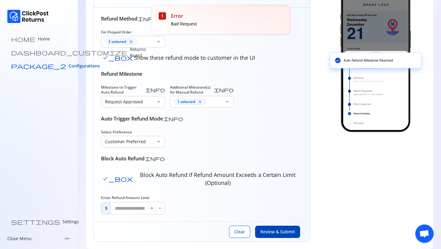
click at [69, 65] on span "Configurations" at bounding box center [84, 66] width 31 height 6
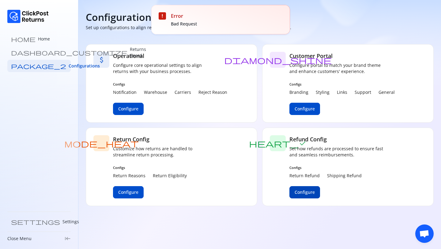
click at [306, 190] on span "Configure" at bounding box center [305, 192] width 20 height 6
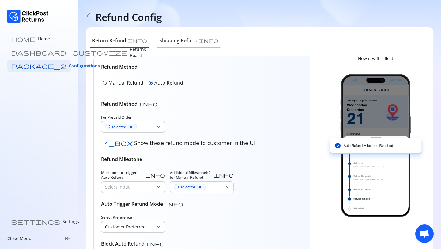
click at [170, 37] on h6 "Shipping Refund" at bounding box center [178, 40] width 38 height 7
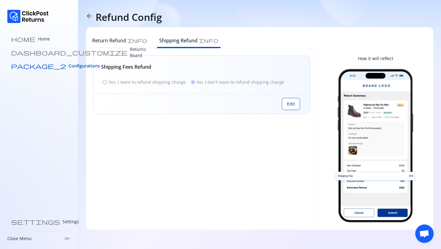
click at [69, 66] on span "Configurations" at bounding box center [84, 66] width 31 height 6
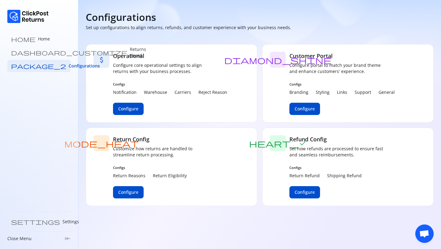
click at [425, 233] on span "Open chat" at bounding box center [424, 234] width 10 height 9
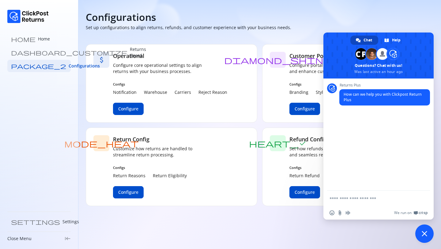
click at [340, 198] on textarea "Compose your message..." at bounding box center [371, 199] width 85 height 6
click at [395, 26] on div "Configurations Set up configurations to align returns, refunds, and customer ex…" at bounding box center [260, 21] width 348 height 20
click at [428, 231] on span "Close chat" at bounding box center [424, 233] width 18 height 18
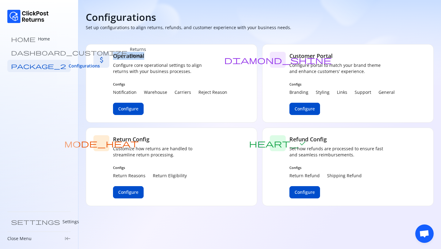
drag, startPoint x: 113, startPoint y: 54, endPoint x: 165, endPoint y: 54, distance: 52.1
click at [165, 54] on h5 "Operational" at bounding box center [170, 56] width 114 height 8
drag, startPoint x: 113, startPoint y: 92, endPoint x: 152, endPoint y: 92, distance: 38.9
click at [152, 92] on div "Notification Warehouse Carriers Reject Reason" at bounding box center [170, 92] width 114 height 6
click at [156, 92] on p "Warehouse" at bounding box center [155, 92] width 23 height 6
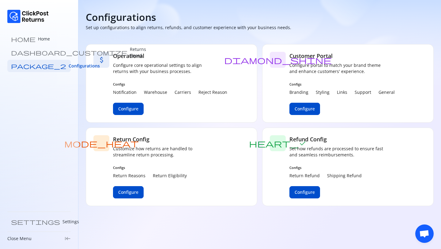
click at [156, 92] on p "Warehouse" at bounding box center [155, 92] width 23 height 6
click at [183, 92] on p "Carriers" at bounding box center [183, 92] width 17 height 6
click at [201, 96] on div "Operational Configure core operational settings to align returns with your busi…" at bounding box center [170, 83] width 114 height 63
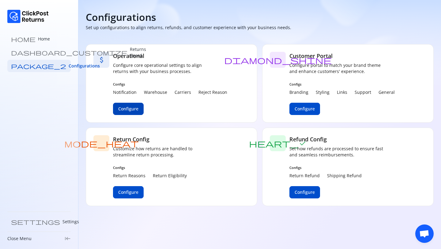
click at [135, 107] on span "Configure" at bounding box center [128, 109] width 20 height 6
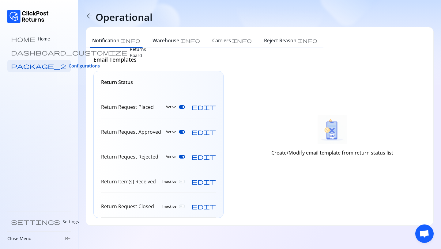
click at [212, 182] on span "edit" at bounding box center [203, 181] width 24 height 6
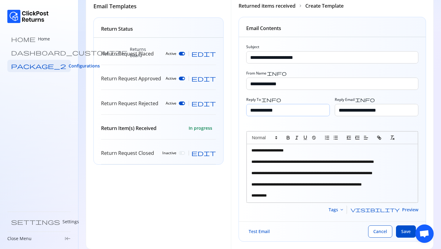
scroll to position [61, 0]
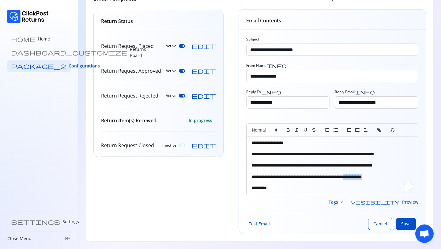
drag, startPoint x: 381, startPoint y: 178, endPoint x: 354, endPoint y: 175, distance: 27.5
click at [354, 175] on p "**********" at bounding box center [332, 177] width 162 height 6
click at [370, 180] on p "To enrich screen reader interactions, please activate Accessibility in Grammarl…" at bounding box center [332, 182] width 162 height 6
click at [338, 202] on span "Tags" at bounding box center [333, 202] width 9 height 6
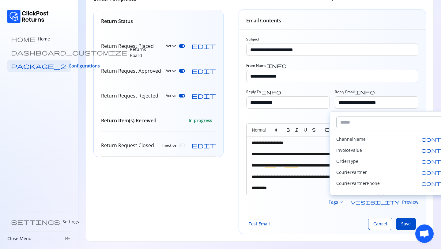
scroll to position [123, 0]
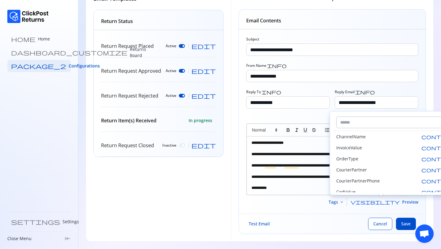
click at [316, 146] on p "To enrich screen reader interactions, please activate Accessibility in Grammarl…" at bounding box center [332, 148] width 162 height 6
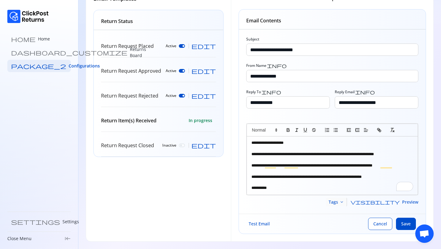
click at [344, 203] on span "keyboard_arrow_down" at bounding box center [341, 201] width 5 height 5
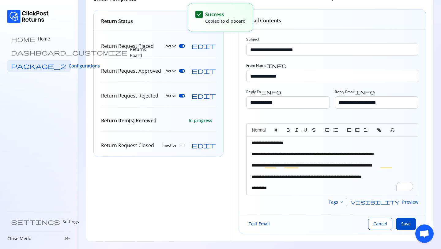
click at [338, 201] on span "Tags" at bounding box center [333, 202] width 9 height 6
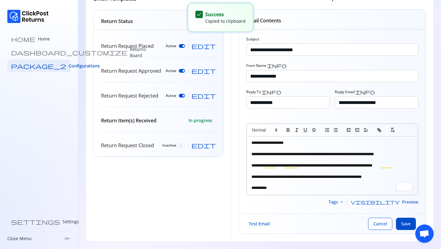
click at [398, 163] on p "**********" at bounding box center [332, 166] width 162 height 6
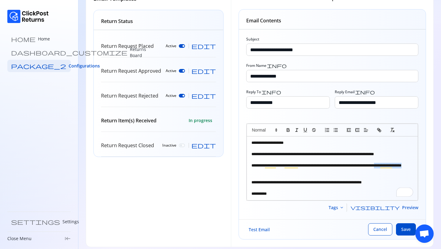
drag, startPoint x: 290, startPoint y: 171, endPoint x: 250, endPoint y: 170, distance: 40.1
click at [250, 170] on div "**********" at bounding box center [332, 168] width 171 height 64
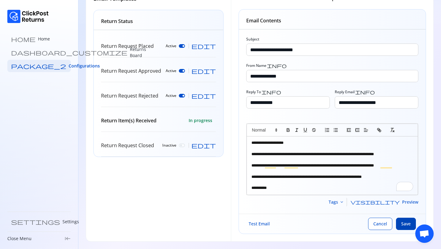
click at [403, 223] on span "Save" at bounding box center [405, 223] width 9 height 6
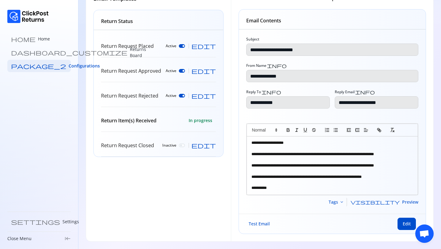
click at [176, 94] on span "Active" at bounding box center [171, 95] width 11 height 5
click at [215, 95] on span "edit" at bounding box center [203, 95] width 24 height 6
type input "**********"
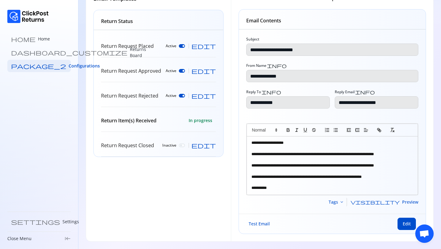
type input "**********"
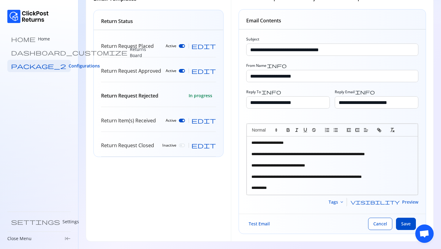
scroll to position [0, 0]
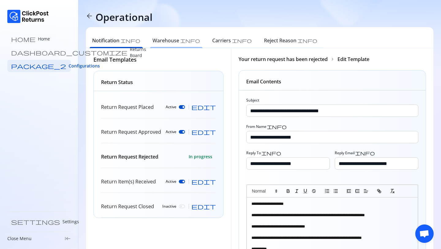
click at [153, 43] on h6 "Warehouse" at bounding box center [165, 40] width 27 height 7
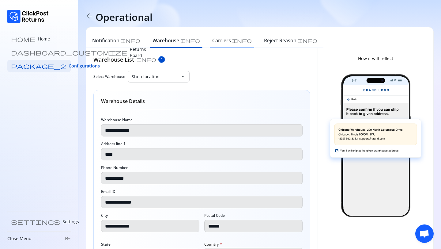
click at [212, 39] on h6 "Carriers" at bounding box center [221, 40] width 19 height 7
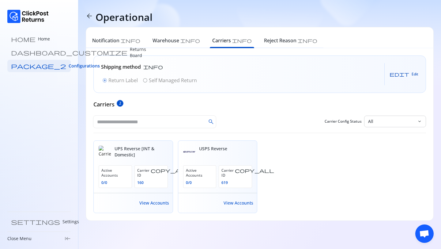
click at [415, 76] on span "Edit" at bounding box center [415, 74] width 7 height 5
click at [147, 79] on span "radio_button_unchecked" at bounding box center [145, 80] width 5 height 5
click at [110, 78] on p "Return Label" at bounding box center [122, 80] width 29 height 7
click at [156, 82] on p "Self Managed Return" at bounding box center [173, 80] width 48 height 7
click at [410, 72] on span "Save" at bounding box center [409, 74] width 8 height 5
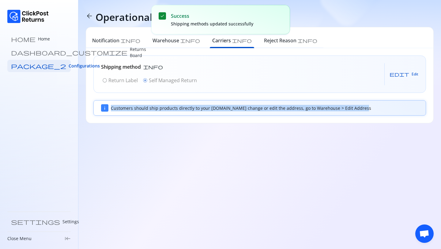
drag, startPoint x: 96, startPoint y: 107, endPoint x: 116, endPoint y: 111, distance: 20.0
click at [116, 111] on div "Customers should ship products directly to your warehouse.To change or edit the…" at bounding box center [259, 107] width 333 height 15
click at [143, 109] on div "Customers should ship products directly to your warehouse.To change or edit the…" at bounding box center [264, 108] width 307 height 6
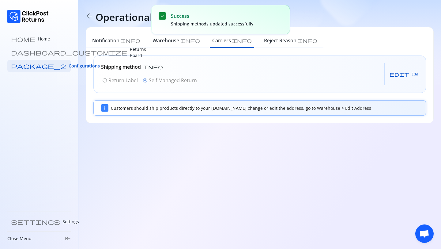
click at [208, 107] on div "Customers should ship products directly to your warehouse.To change or edit the…" at bounding box center [264, 108] width 307 height 6
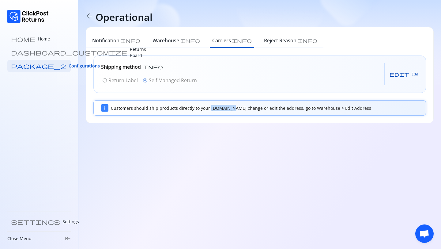
click at [408, 75] on span "edit" at bounding box center [399, 74] width 20 height 5
click at [117, 80] on p "Return Label" at bounding box center [122, 80] width 29 height 7
click at [411, 73] on span "Save" at bounding box center [409, 74] width 8 height 5
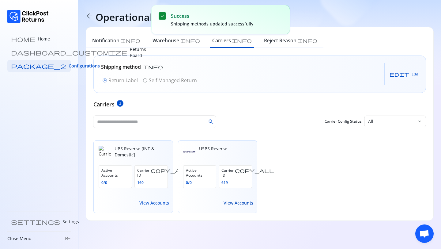
click at [239, 200] on span "View Accounts" at bounding box center [239, 203] width 30 height 6
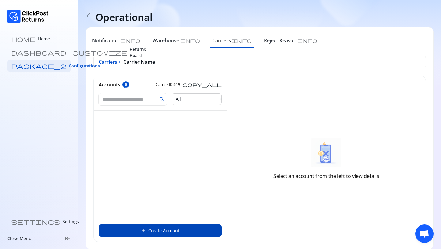
click at [140, 229] on button "add Create Account" at bounding box center [160, 230] width 123 height 12
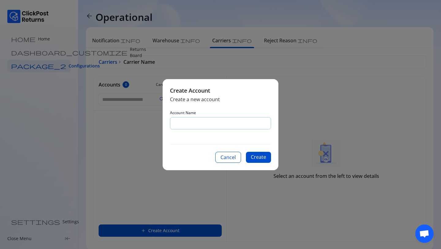
click at [200, 120] on input "Account Name" at bounding box center [220, 123] width 100 height 12
type input "****"
click at [258, 156] on button "Create" at bounding box center [258, 157] width 25 height 11
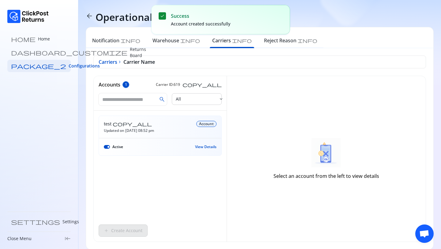
click at [211, 145] on span "View Details" at bounding box center [205, 146] width 21 height 5
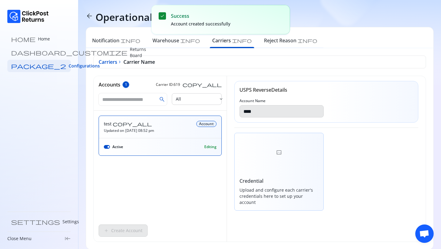
click at [276, 165] on div at bounding box center [279, 152] width 89 height 39
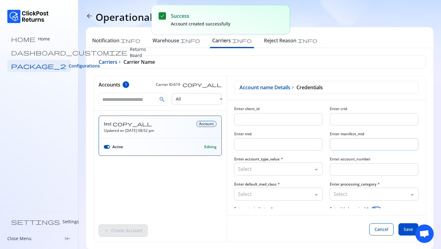
scroll to position [23, 0]
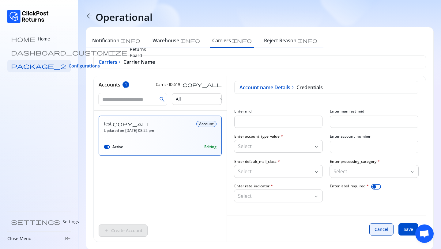
click at [384, 228] on span "Cancel" at bounding box center [381, 229] width 14 height 6
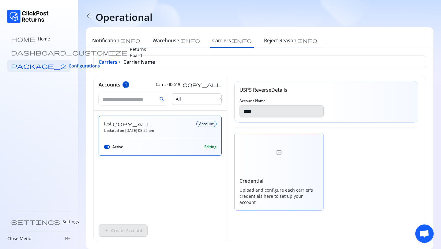
click at [88, 17] on span "arrow_back" at bounding box center [89, 15] width 7 height 7
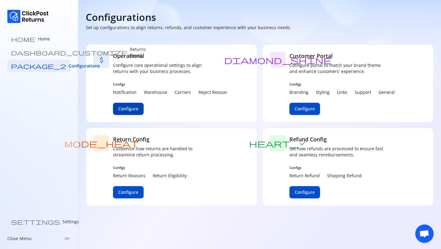
click at [133, 108] on span "Configure" at bounding box center [128, 109] width 20 height 6
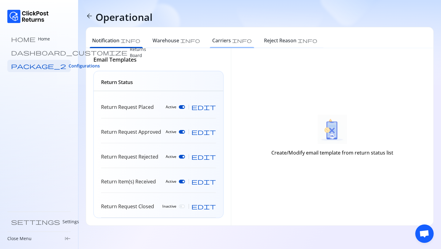
click at [206, 47] on div "Carriers info" at bounding box center [232, 41] width 52 height 13
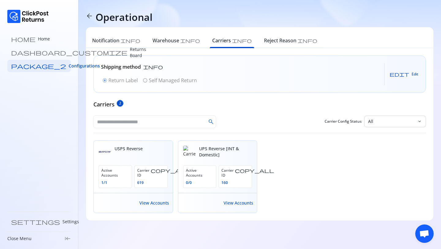
click at [414, 78] on button "edit Edit" at bounding box center [403, 74] width 29 height 10
click at [380, 73] on span "Cancel" at bounding box center [384, 74] width 12 height 5
click at [264, 41] on h6 "Reject Reason" at bounding box center [280, 40] width 32 height 7
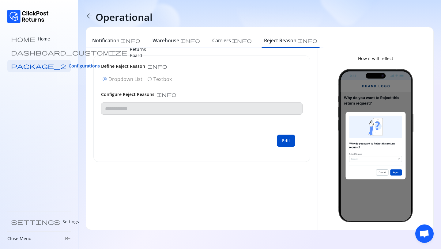
type input "**********"
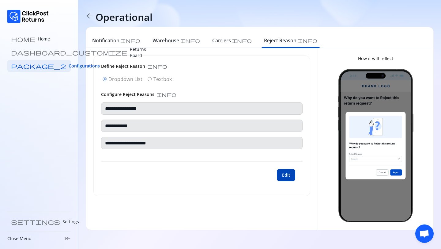
click at [287, 178] on span "Edit" at bounding box center [286, 175] width 8 height 6
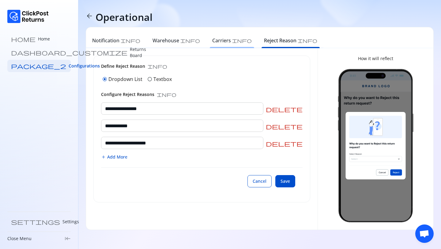
click at [212, 37] on div "Carriers info" at bounding box center [231, 40] width 39 height 7
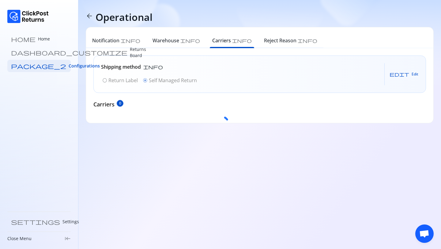
click at [225, 40] on div at bounding box center [220, 124] width 441 height 249
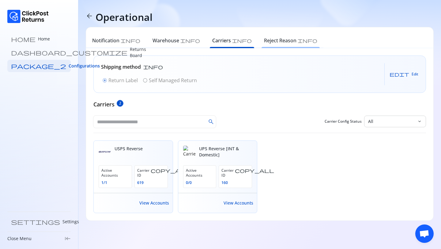
click at [264, 43] on h6 "Reject Reason" at bounding box center [280, 40] width 32 height 7
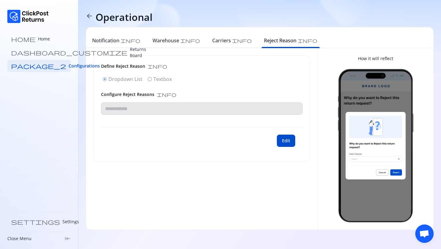
type input "**********"
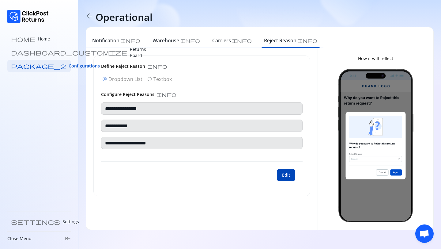
click at [288, 174] on span "Edit" at bounding box center [286, 175] width 8 height 6
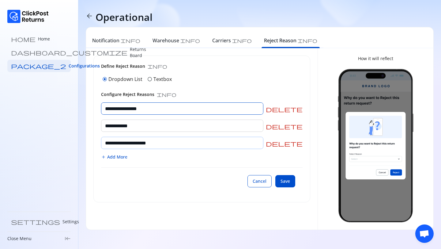
drag, startPoint x: 132, startPoint y: 107, endPoint x: 134, endPoint y: 148, distance: 40.8
click at [134, 148] on div "**********" at bounding box center [201, 131] width 201 height 58
click at [150, 78] on span "radio_button_unchecked" at bounding box center [149, 79] width 5 height 5
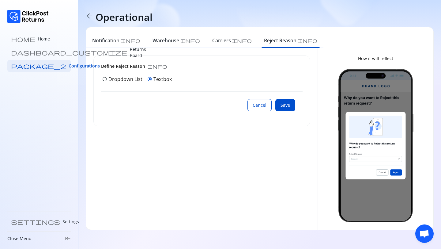
click at [134, 77] on p "Dropdown List" at bounding box center [125, 78] width 34 height 7
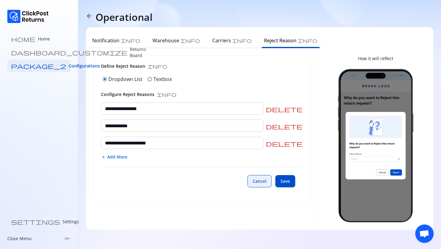
click at [258, 185] on button "Cancel" at bounding box center [259, 181] width 24 height 12
type input "**********"
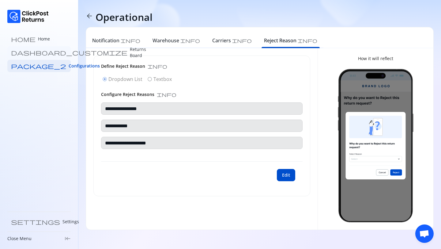
click at [35, 48] on link "dashboard_customize Returns Board" at bounding box center [38, 52] width 63 height 12
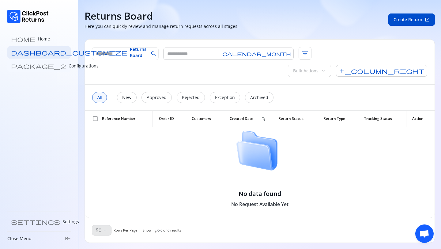
click at [34, 62] on link "package_2 Configurations" at bounding box center [38, 66] width 63 height 12
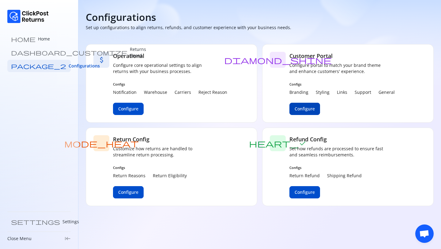
click at [309, 109] on span "Configure" at bounding box center [305, 109] width 20 height 6
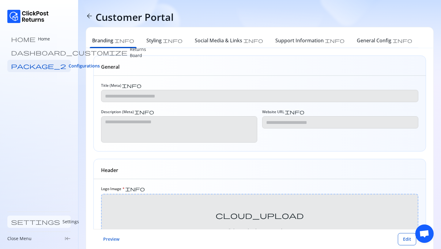
click at [62, 222] on p "Settings" at bounding box center [70, 221] width 17 height 6
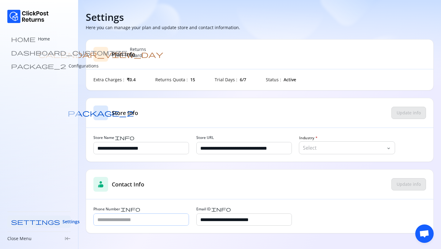
click at [124, 220] on input "Phone Number info" at bounding box center [141, 219] width 95 height 12
click at [113, 199] on div "**********" at bounding box center [260, 201] width 348 height 64
click at [151, 220] on input "Phone Number info" at bounding box center [141, 219] width 95 height 12
click at [239, 193] on div "contacts_product Contact Info Update info" at bounding box center [259, 184] width 347 height 30
drag, startPoint x: 271, startPoint y: 220, endPoint x: 156, endPoint y: 220, distance: 114.8
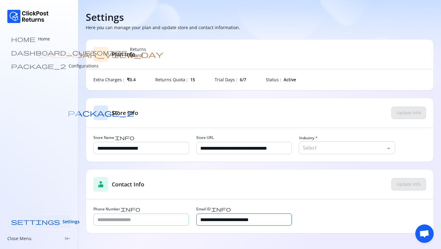
click at [156, 220] on div "**********" at bounding box center [259, 215] width 333 height 19
click at [130, 52] on p "Returns Board" at bounding box center [138, 52] width 16 height 12
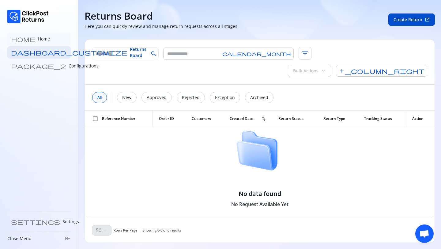
click at [38, 40] on p "Home" at bounding box center [44, 39] width 12 height 6
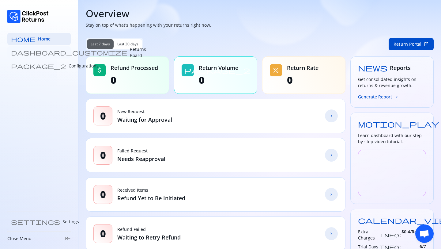
click at [130, 53] on p "Returns Board" at bounding box center [138, 52] width 16 height 12
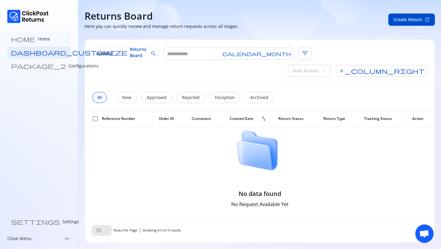
click at [38, 39] on p "Home" at bounding box center [44, 39] width 12 height 6
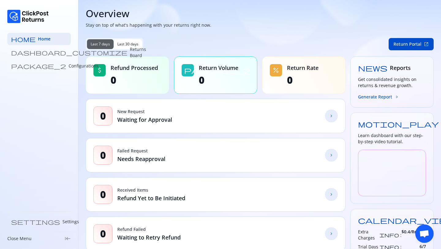
click at [69, 67] on p "Configurations" at bounding box center [84, 66] width 30 height 6
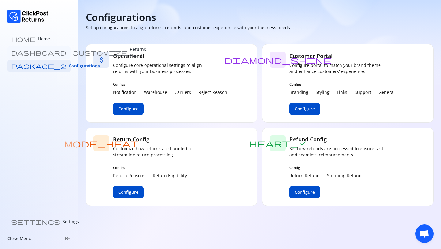
click at [130, 53] on p "Returns Board" at bounding box center [138, 52] width 16 height 12
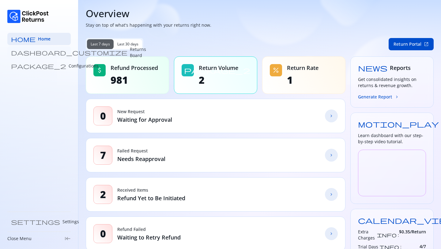
click at [130, 52] on p "Returns Board" at bounding box center [138, 52] width 16 height 12
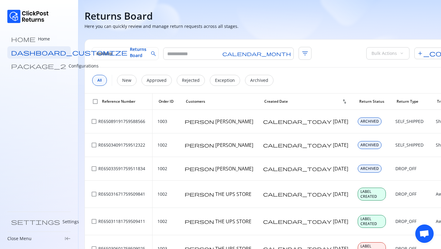
click at [37, 62] on link "package_2 Configurations" at bounding box center [38, 66] width 63 height 12
